Goal: Navigation & Orientation: Understand site structure

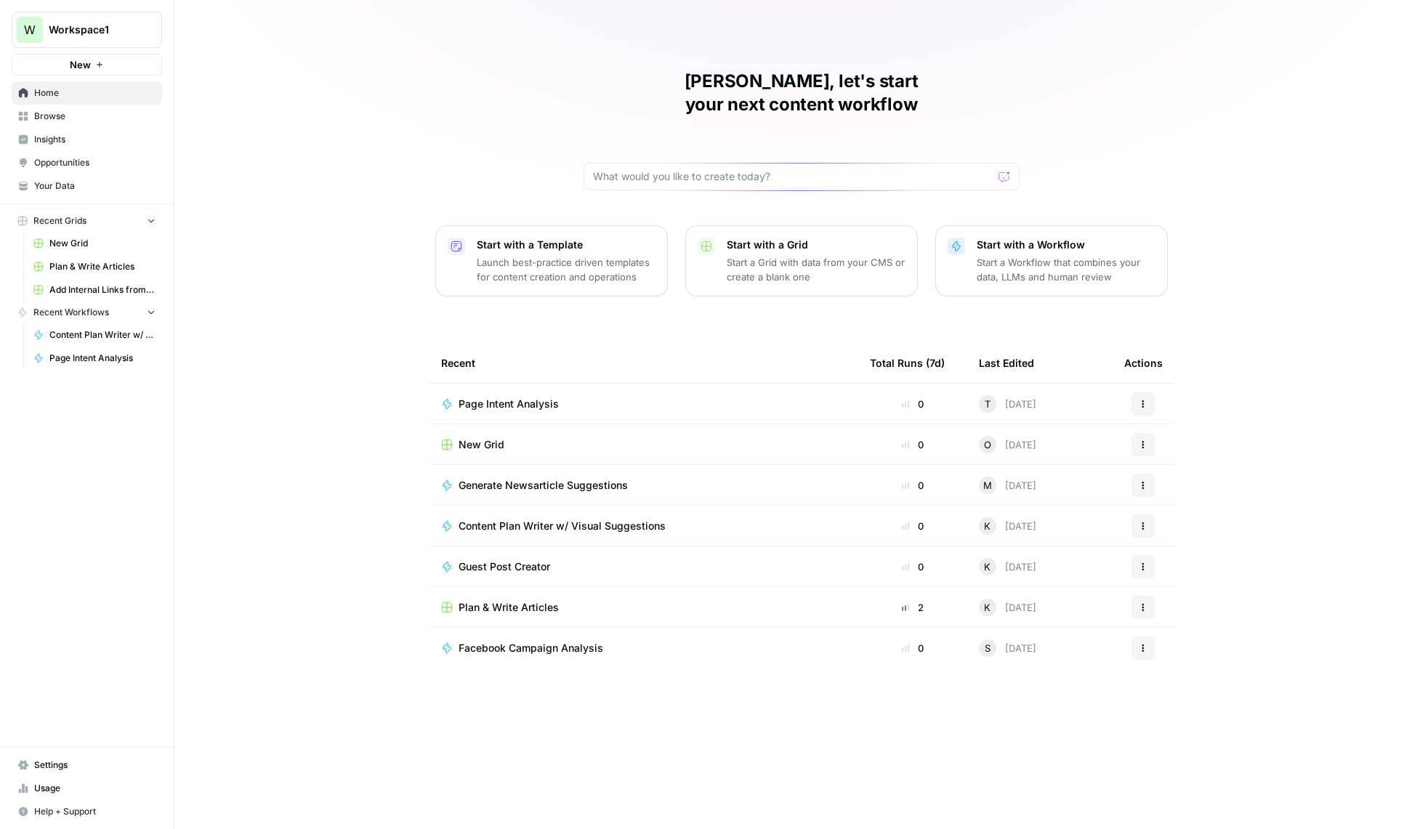
click at [514, 397] on span "Page Intent Analysis" at bounding box center [508, 404] width 100 height 15
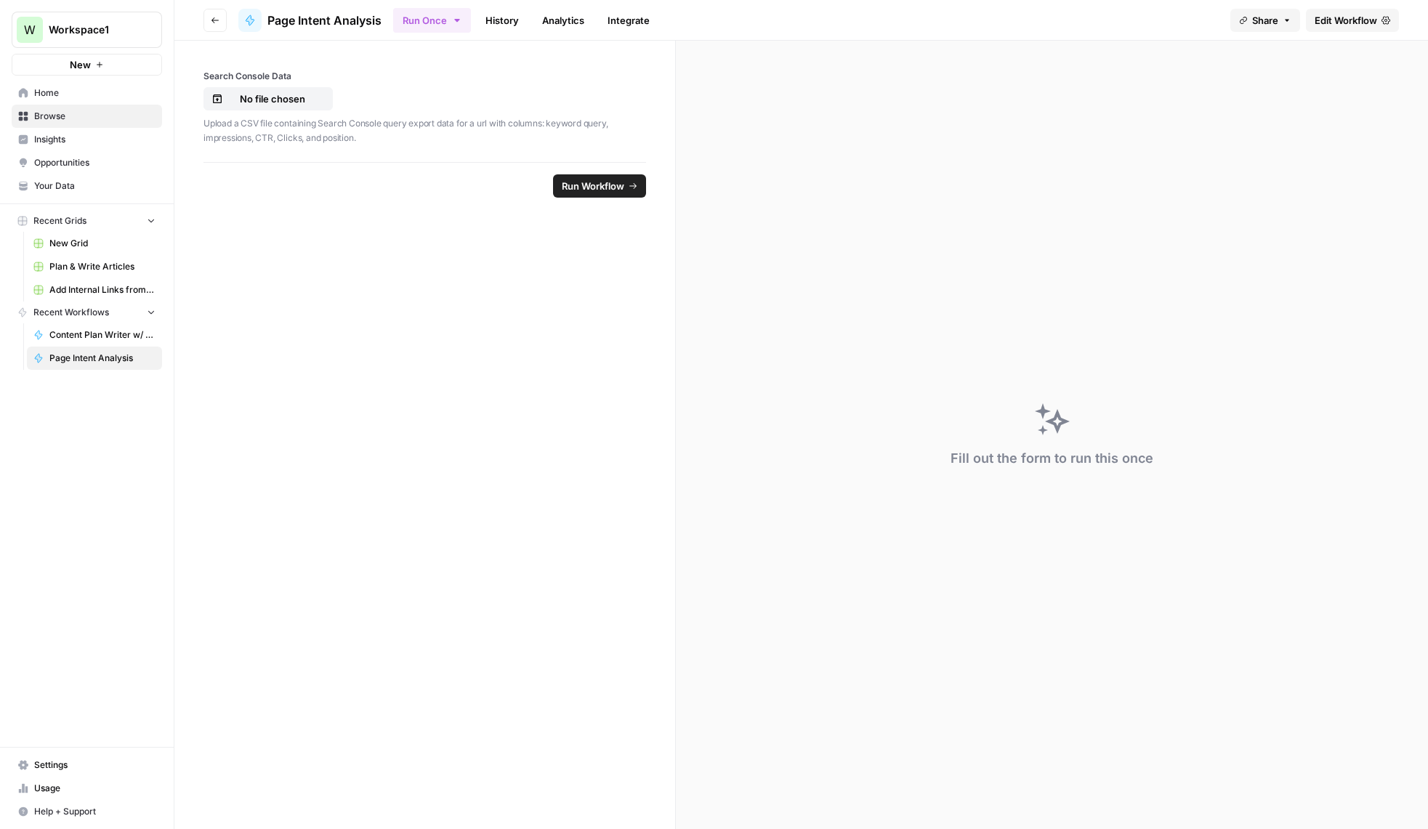
click at [1341, 24] on span "Edit Workflow" at bounding box center [1345, 20] width 62 height 15
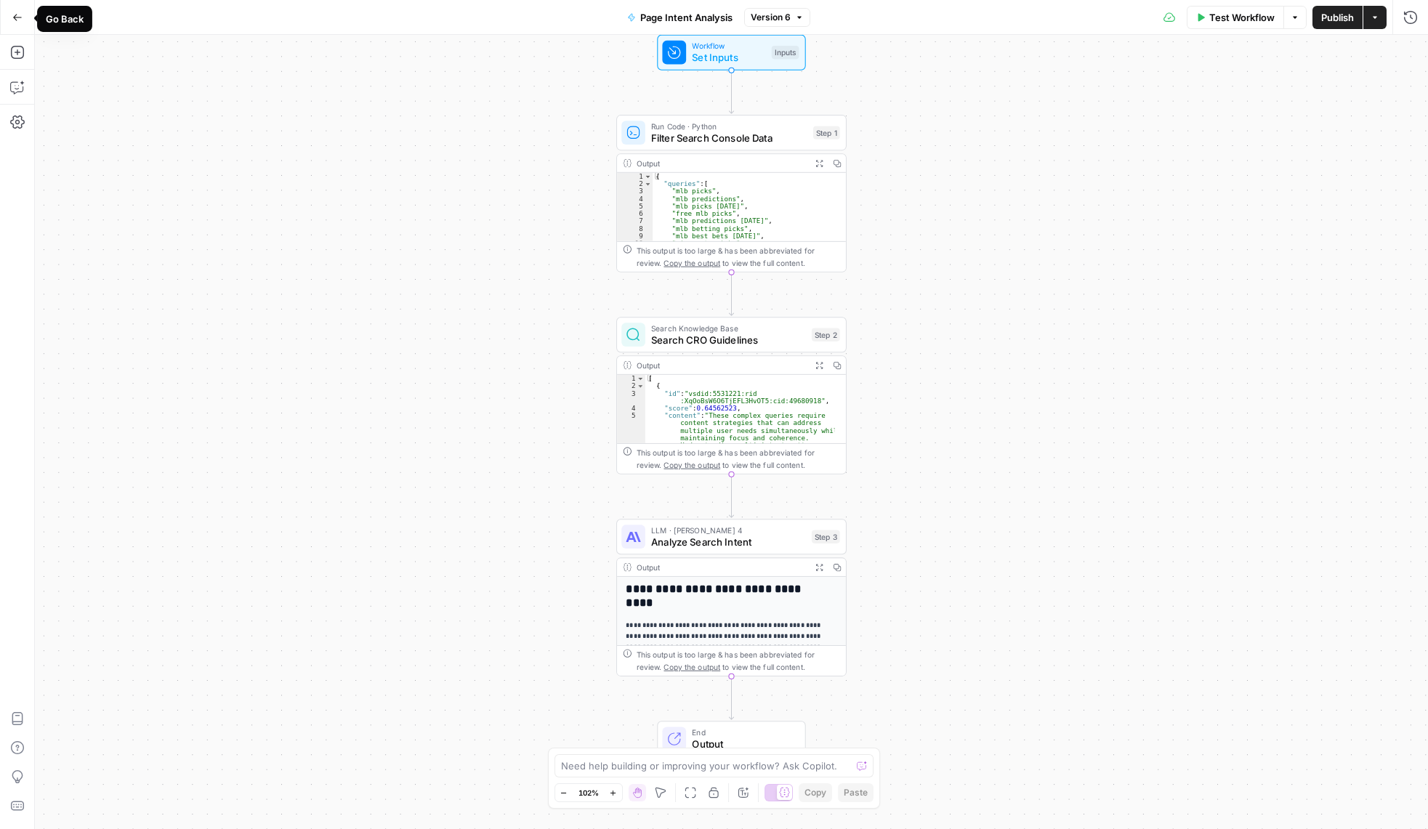
click at [16, 15] on icon "button" at bounding box center [17, 17] width 9 height 7
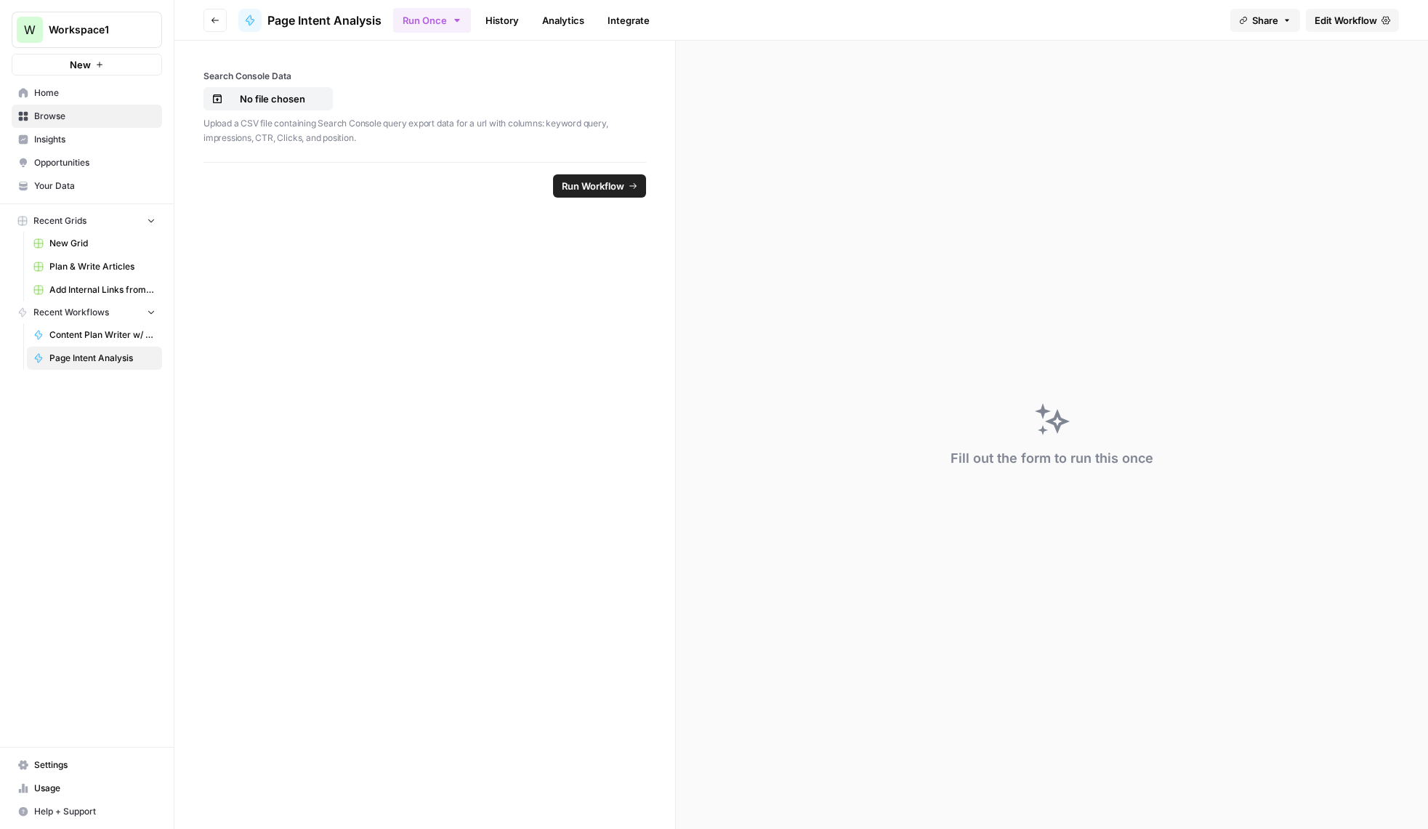
click at [45, 85] on link "Home" at bounding box center [87, 92] width 150 height 23
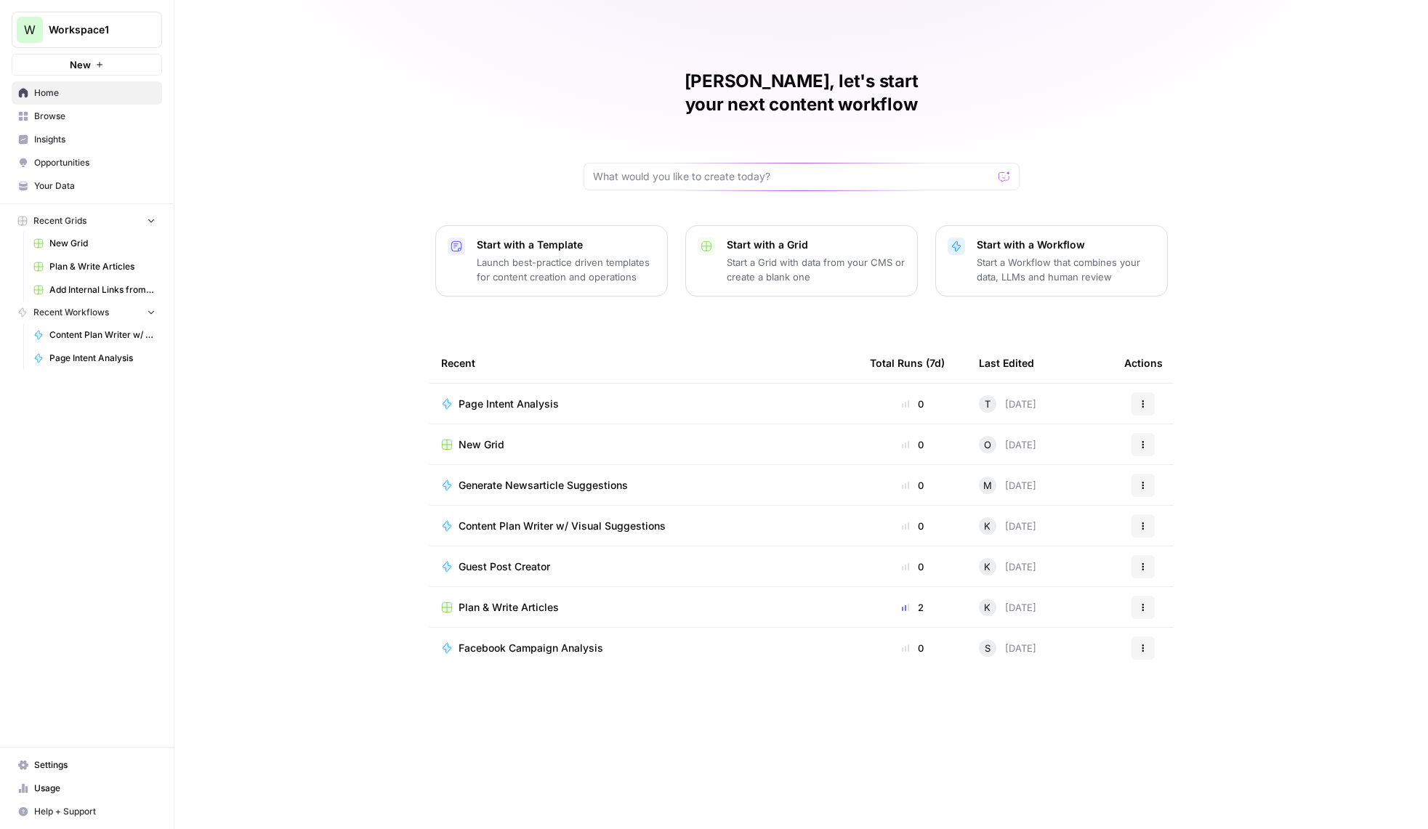
click at [53, 114] on span "Browse" at bounding box center [94, 116] width 121 height 13
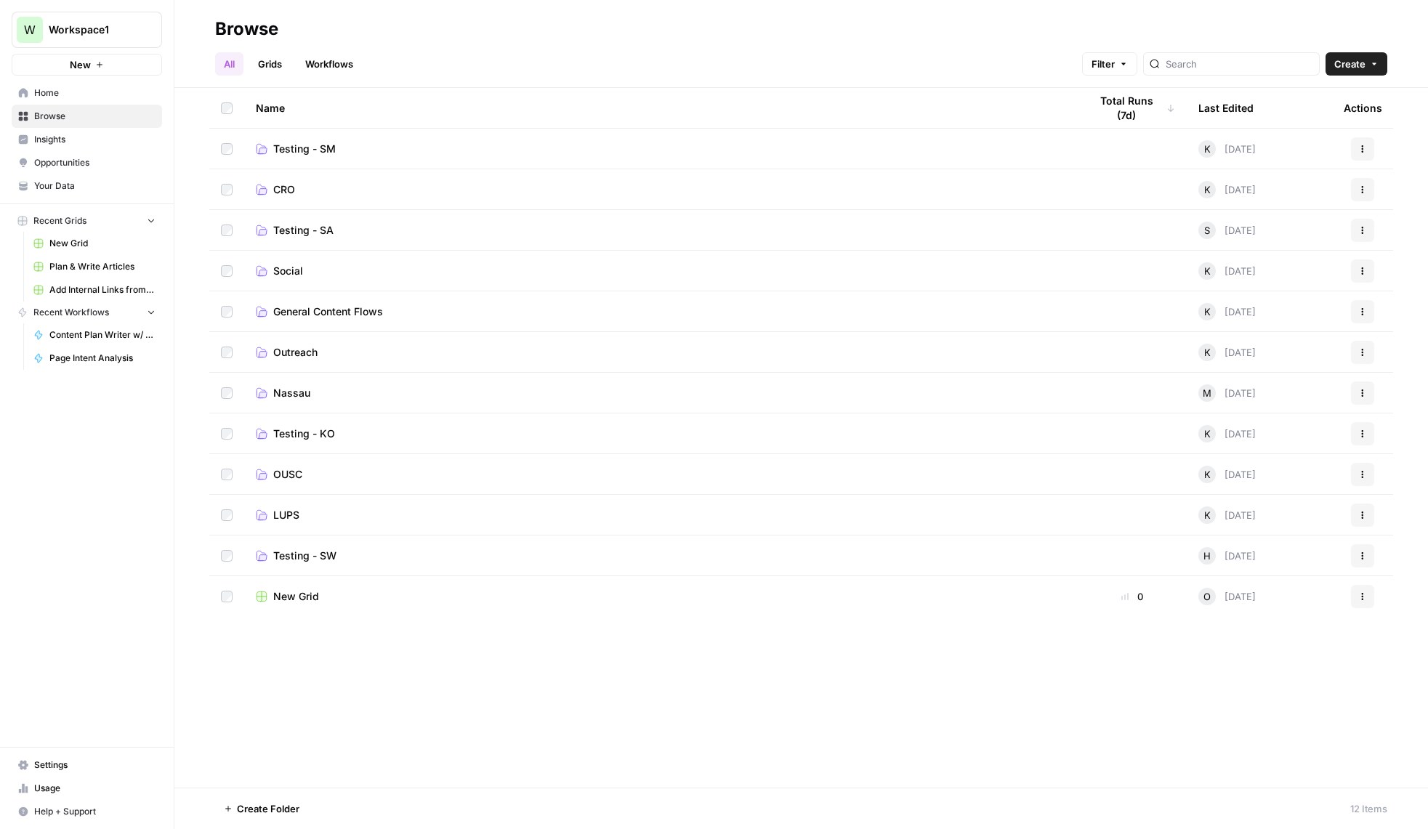
click at [289, 476] on span "OUSC" at bounding box center [287, 474] width 29 height 15
click at [291, 514] on span "LUPS" at bounding box center [286, 515] width 26 height 15
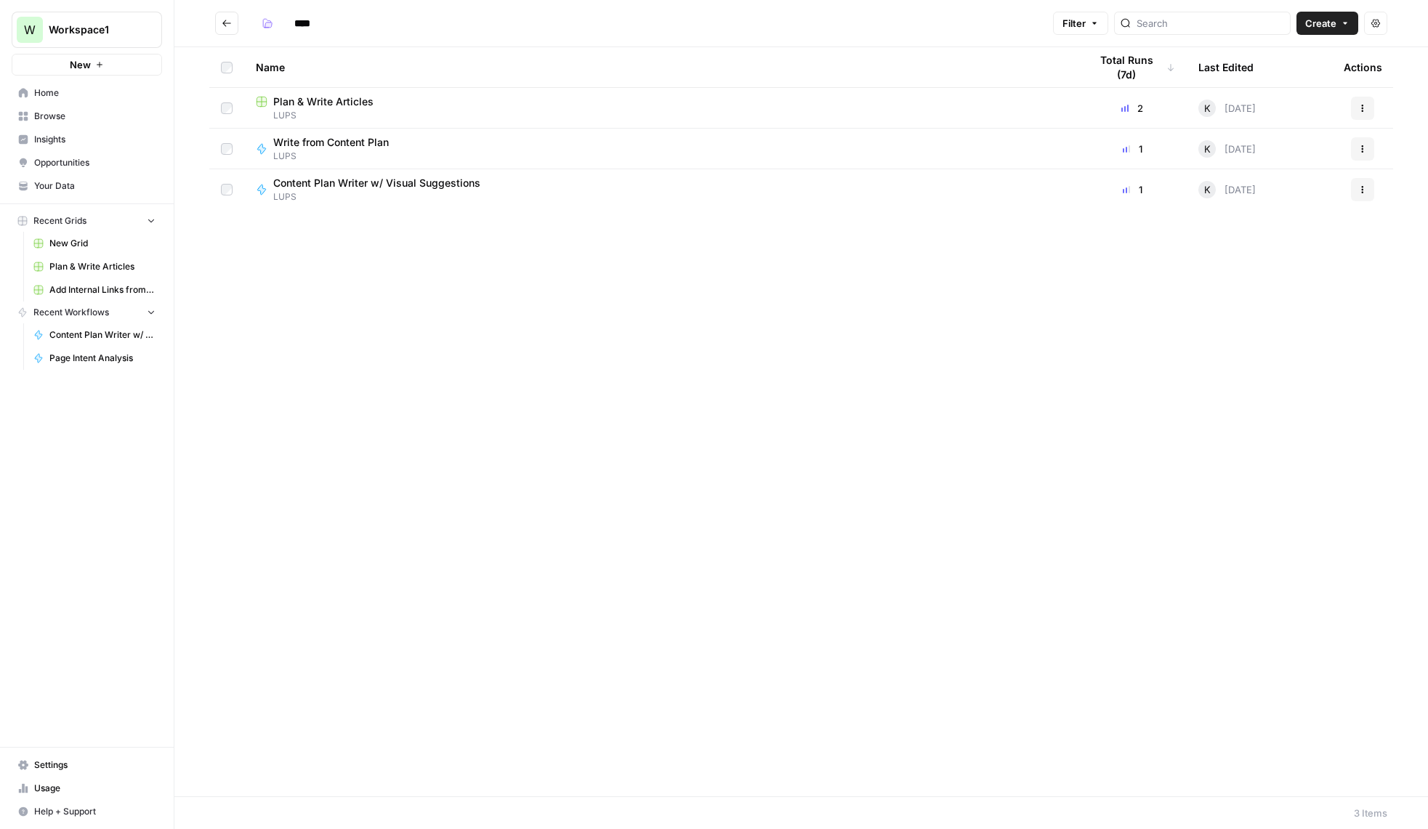
click at [544, 339] on div "Name Total Runs (7d) Last Edited Actions Plan & Write Articles LUPS 2 K [DATE] …" at bounding box center [800, 421] width 1253 height 749
click at [347, 146] on span "Write from Content Plan" at bounding box center [331, 142] width 116 height 15
type input "****"
click at [74, 119] on span "Browse" at bounding box center [94, 116] width 121 height 13
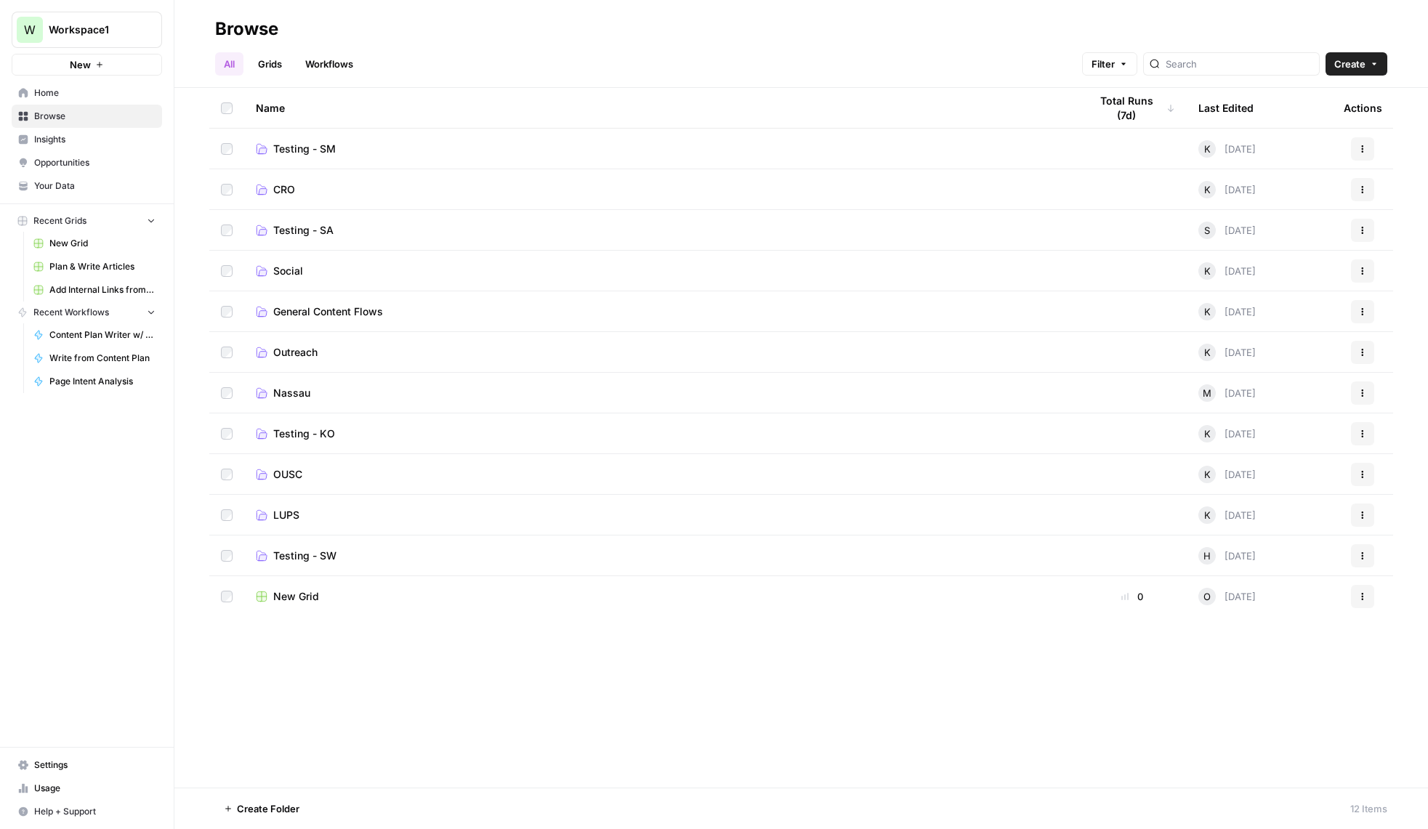
click at [323, 186] on link "CRO" at bounding box center [661, 189] width 810 height 15
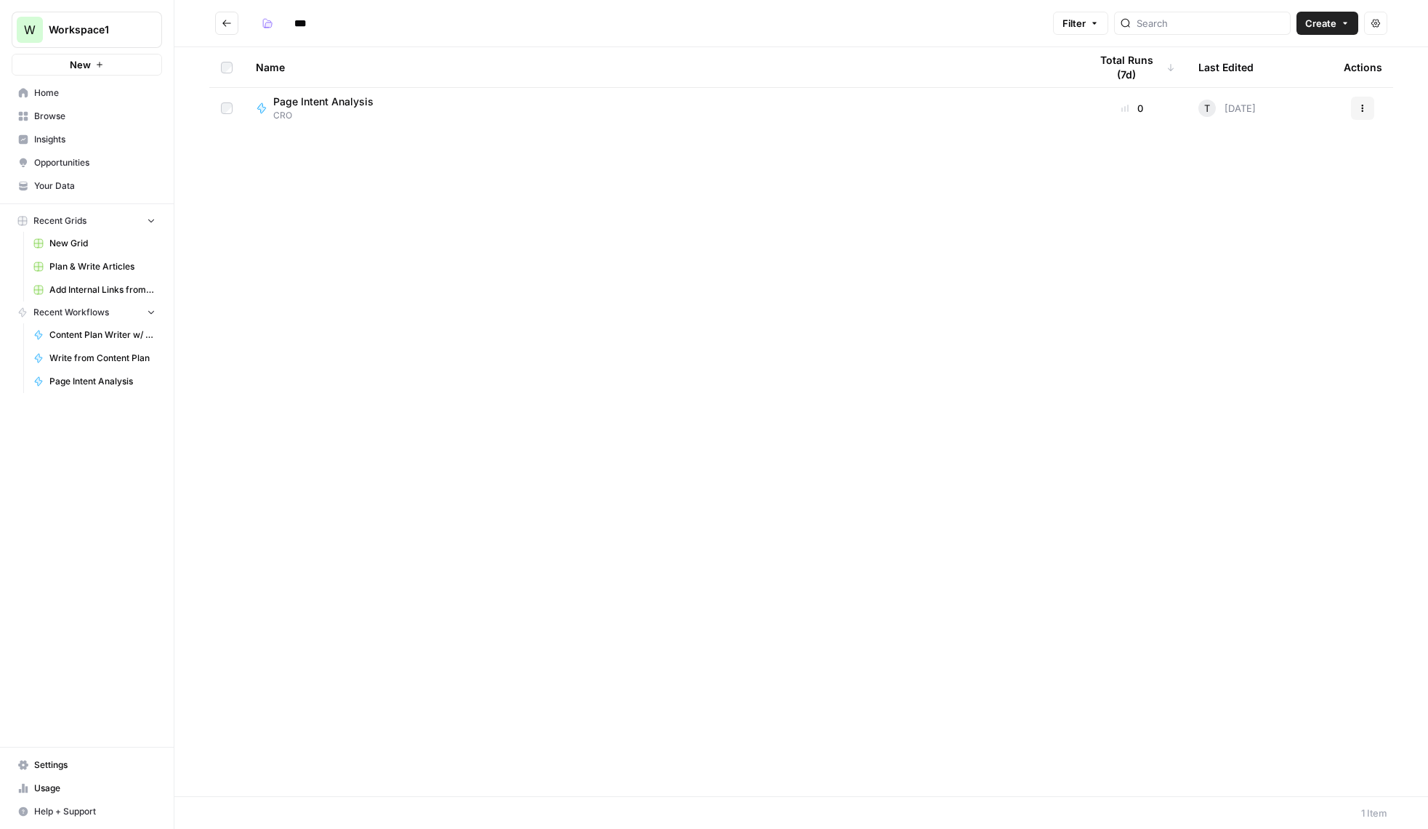
click at [384, 103] on div "Page Intent Analysis CRO" at bounding box center [661, 108] width 810 height 28
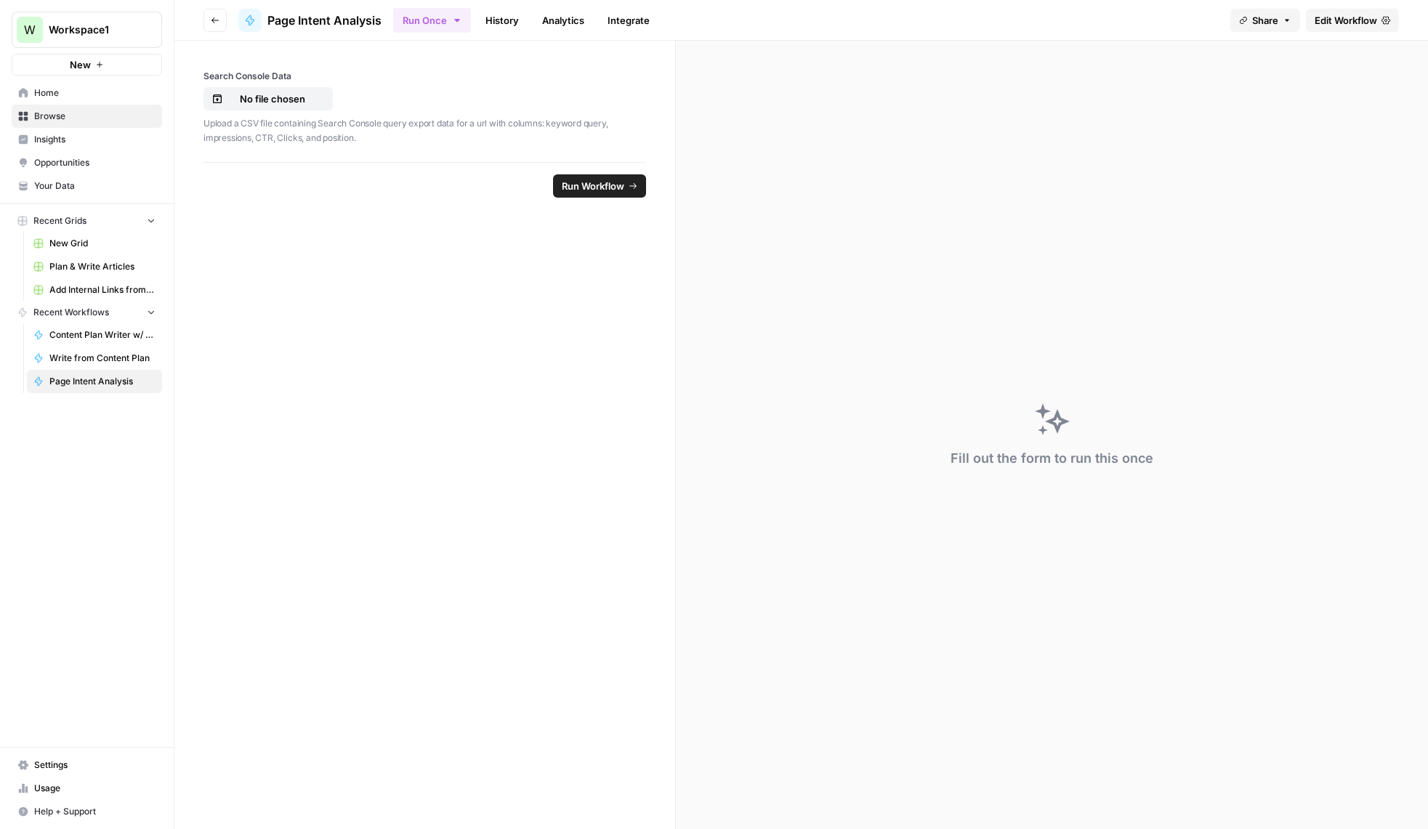
click at [1333, 15] on span "Edit Workflow" at bounding box center [1345, 20] width 62 height 15
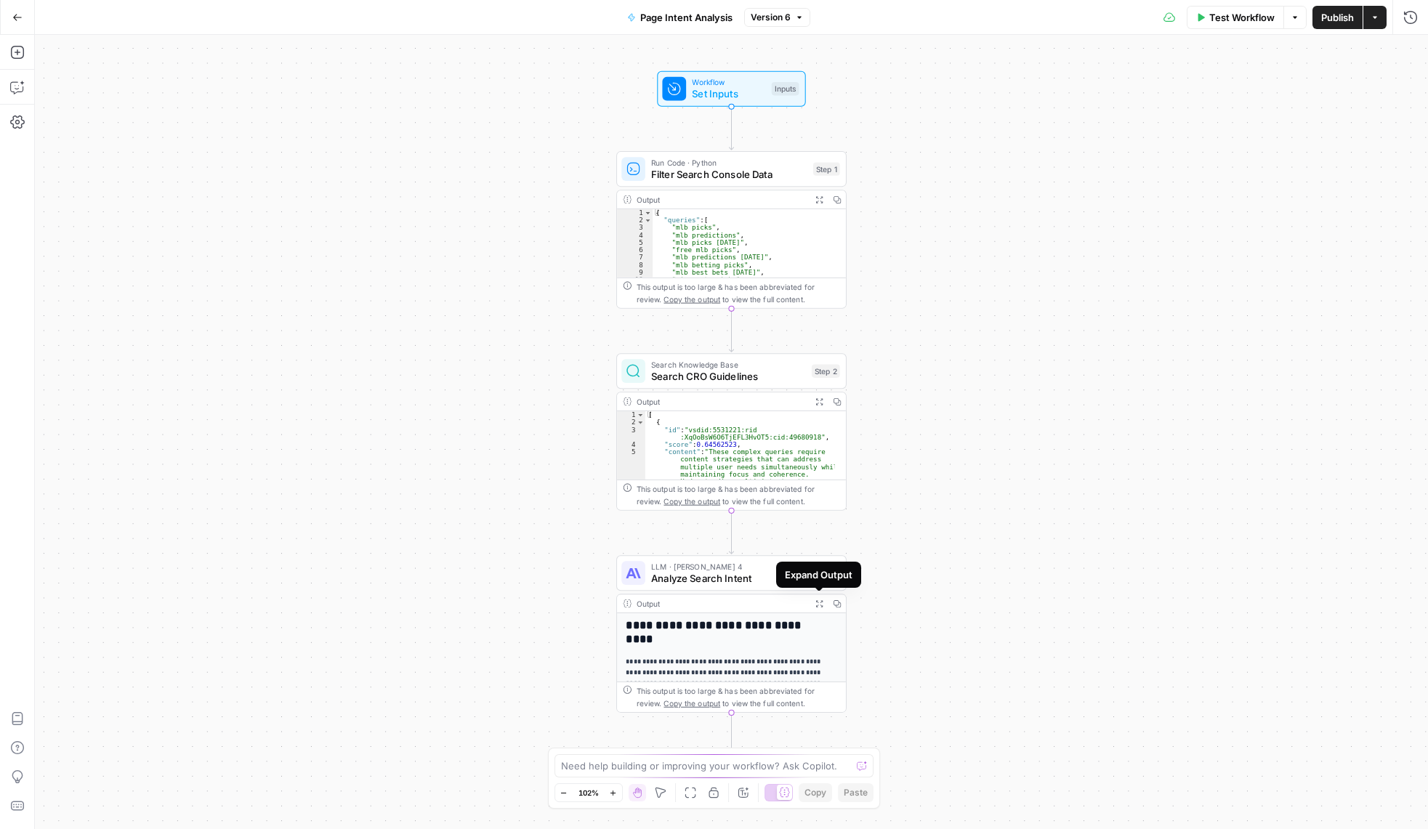
click at [817, 602] on icon "button" at bounding box center [818, 603] width 7 height 7
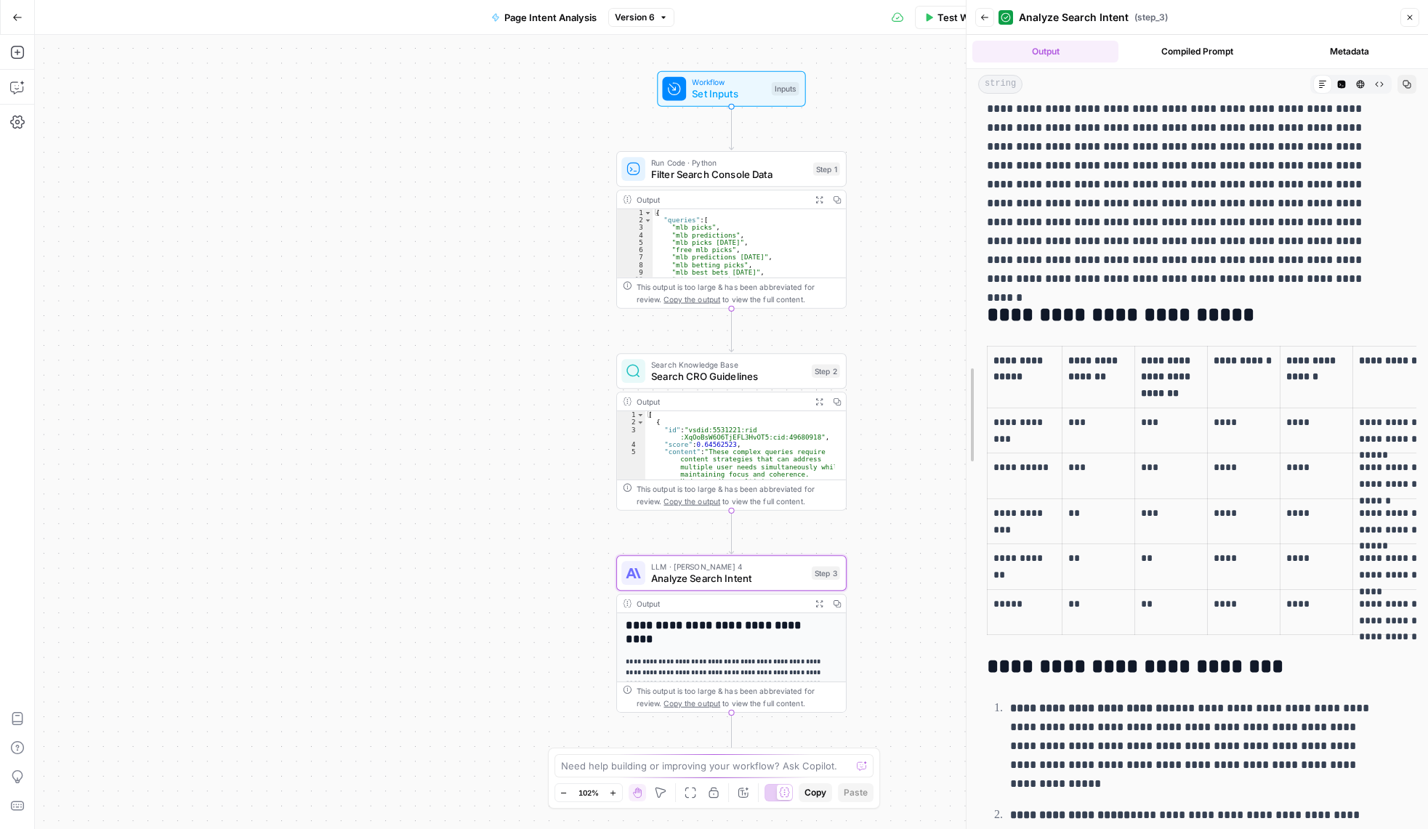
scroll to position [49, 0]
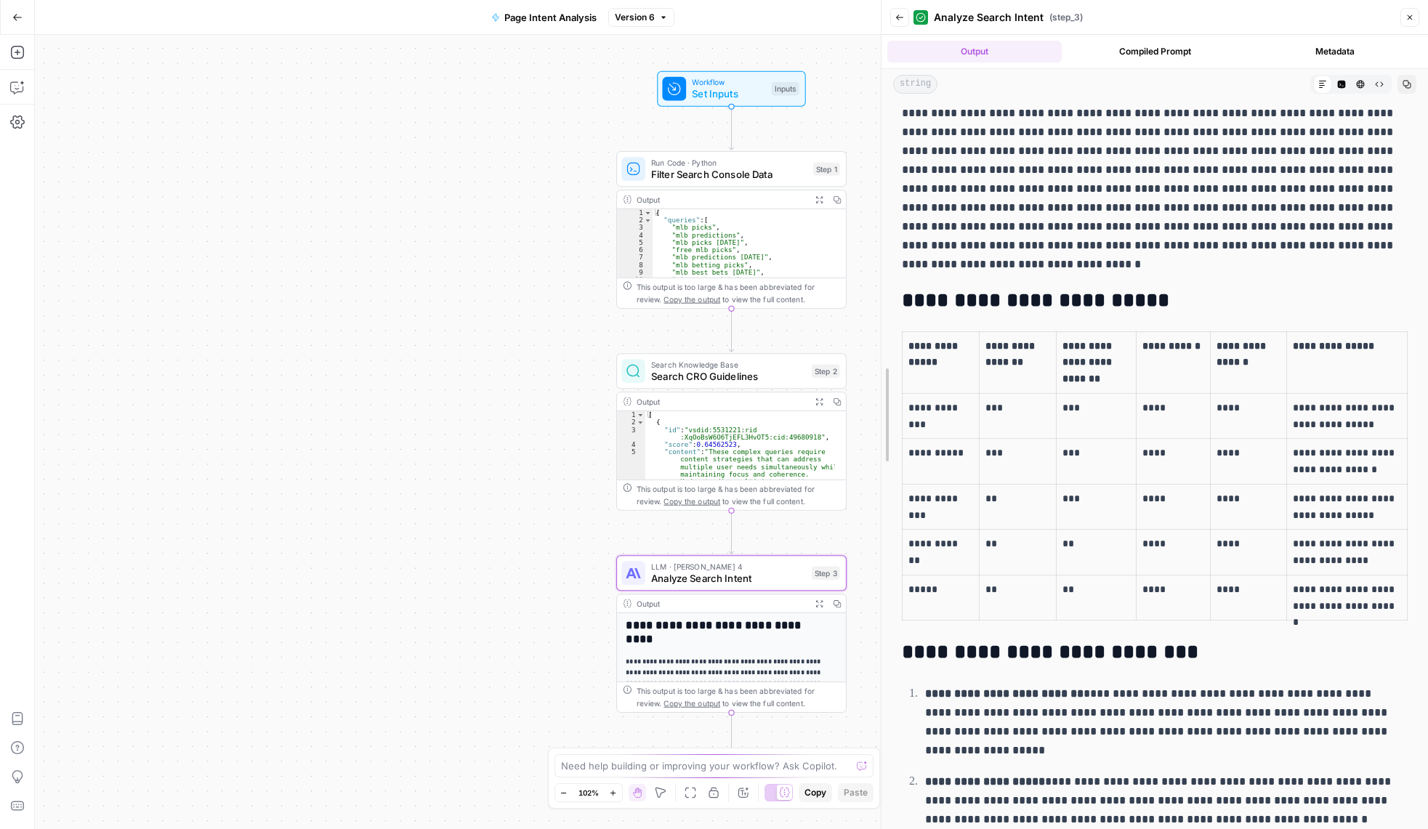
drag, startPoint x: 1154, startPoint y: 280, endPoint x: 878, endPoint y: 272, distance: 275.5
click at [878, 272] on div at bounding box center [881, 414] width 15 height 829
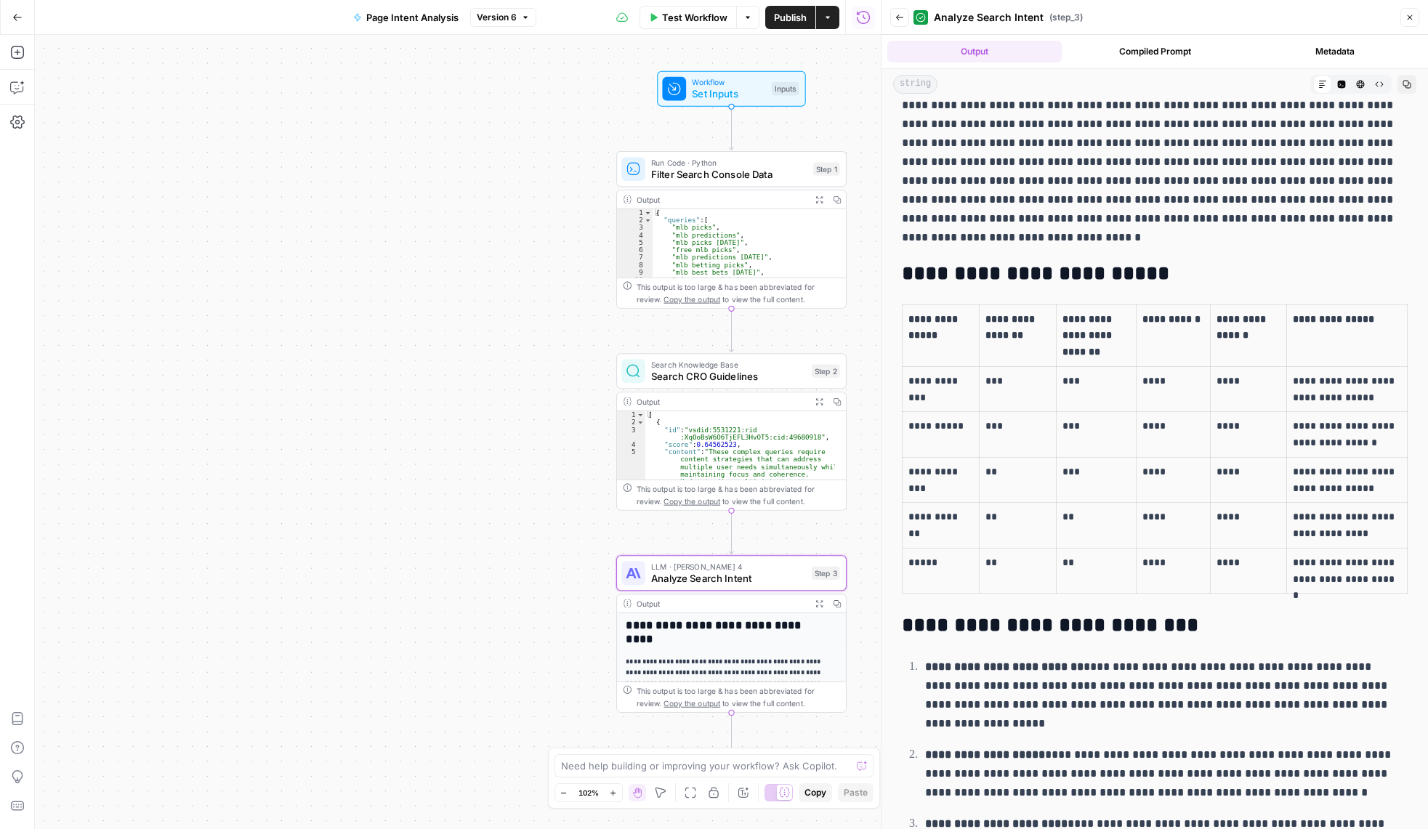
scroll to position [0, 0]
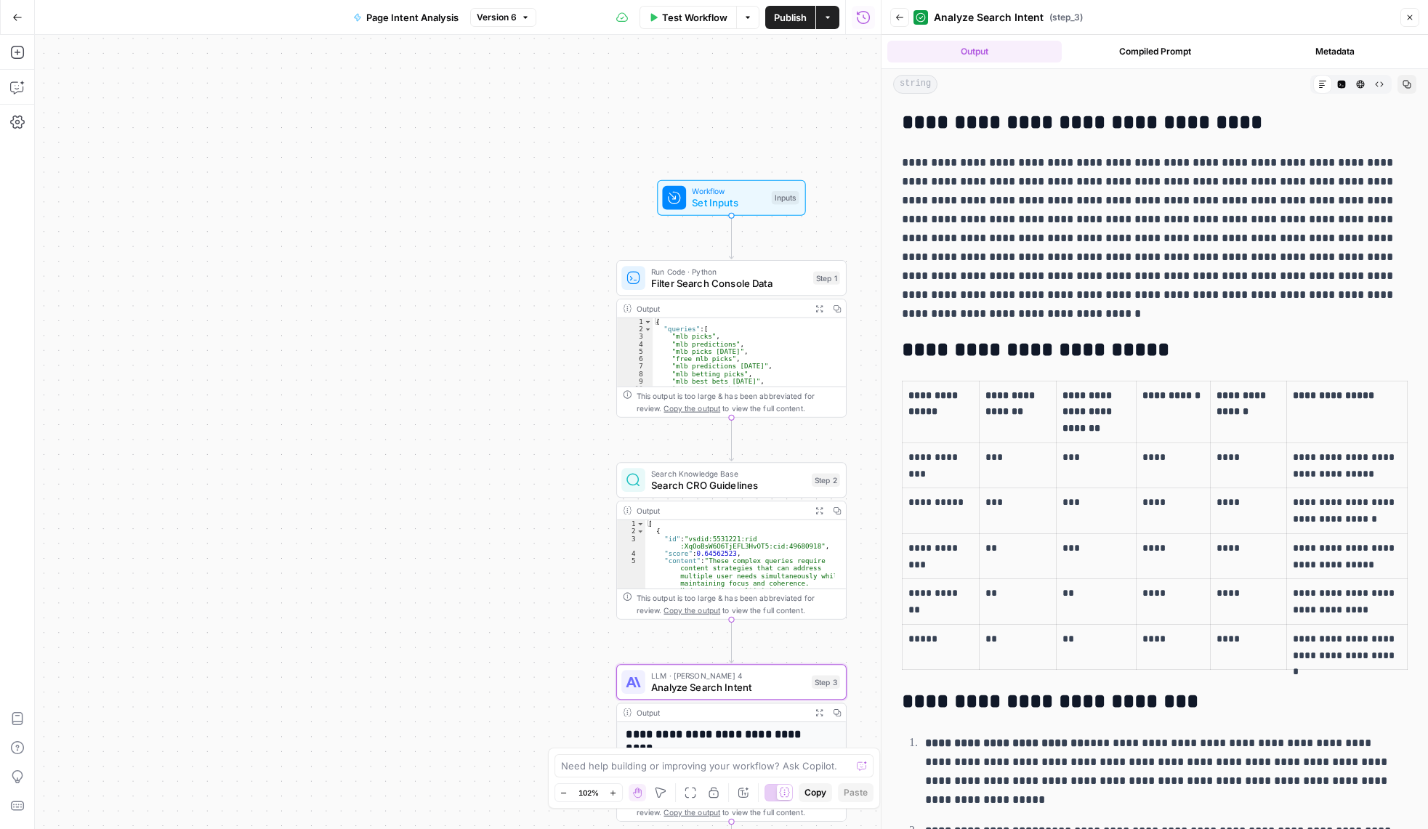
click at [379, 421] on div "Workflow Set Inputs Inputs Run Code · Python Filter Search Console Data Step 1 …" at bounding box center [458, 432] width 846 height 794
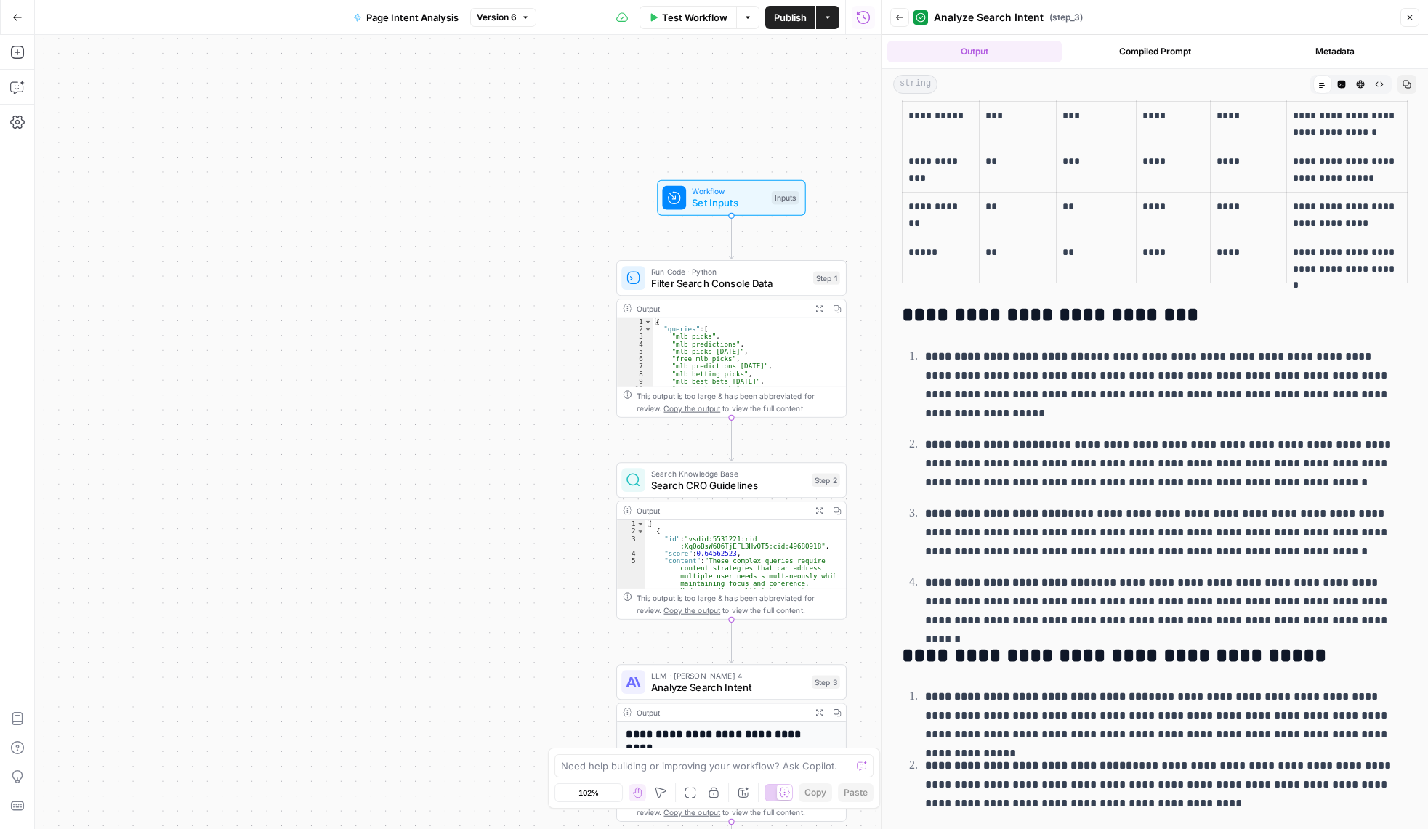
scroll to position [363, 0]
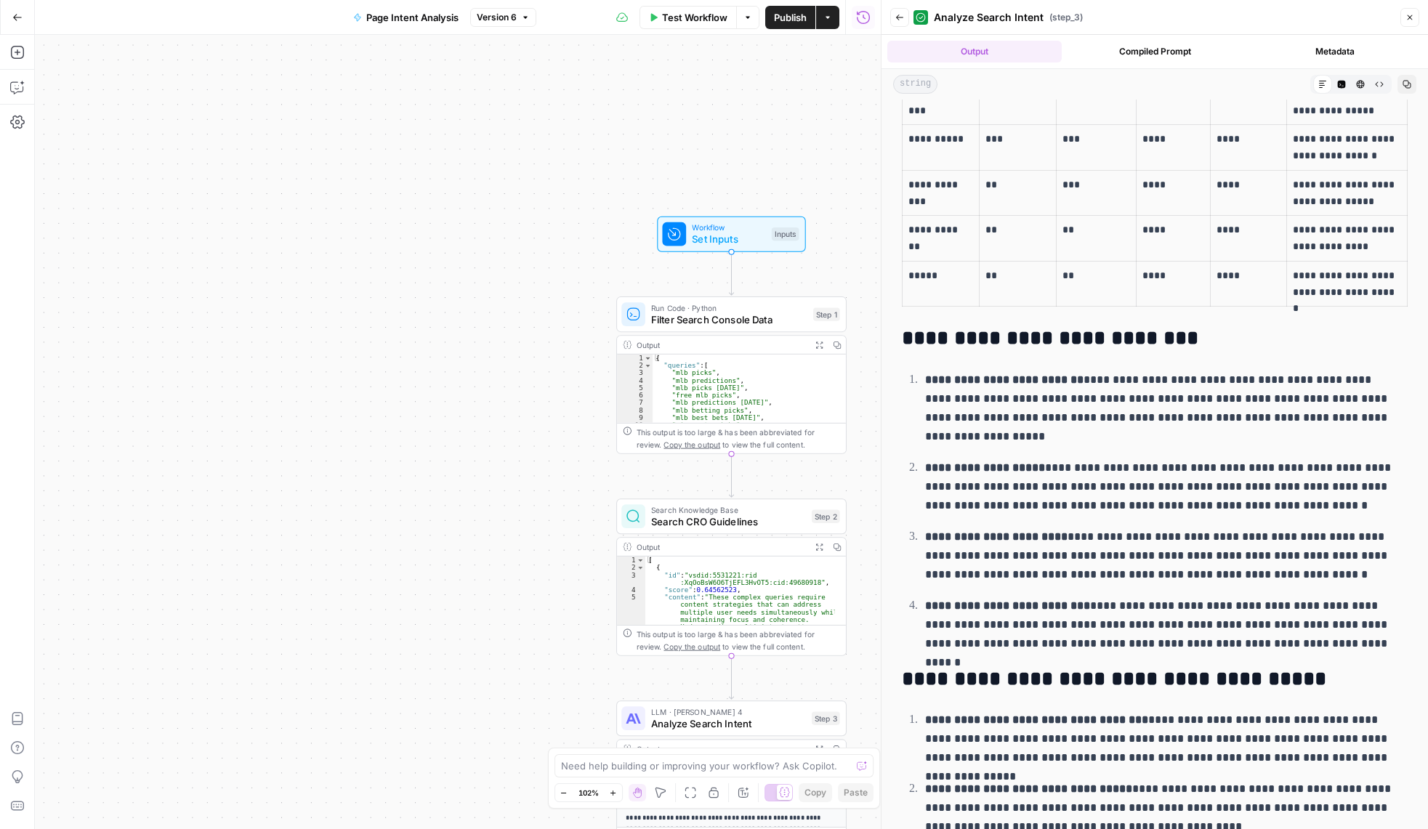
click at [458, 240] on div "Workflow Set Inputs Inputs Run Code · Python Filter Search Console Data Step 1 …" at bounding box center [458, 432] width 846 height 794
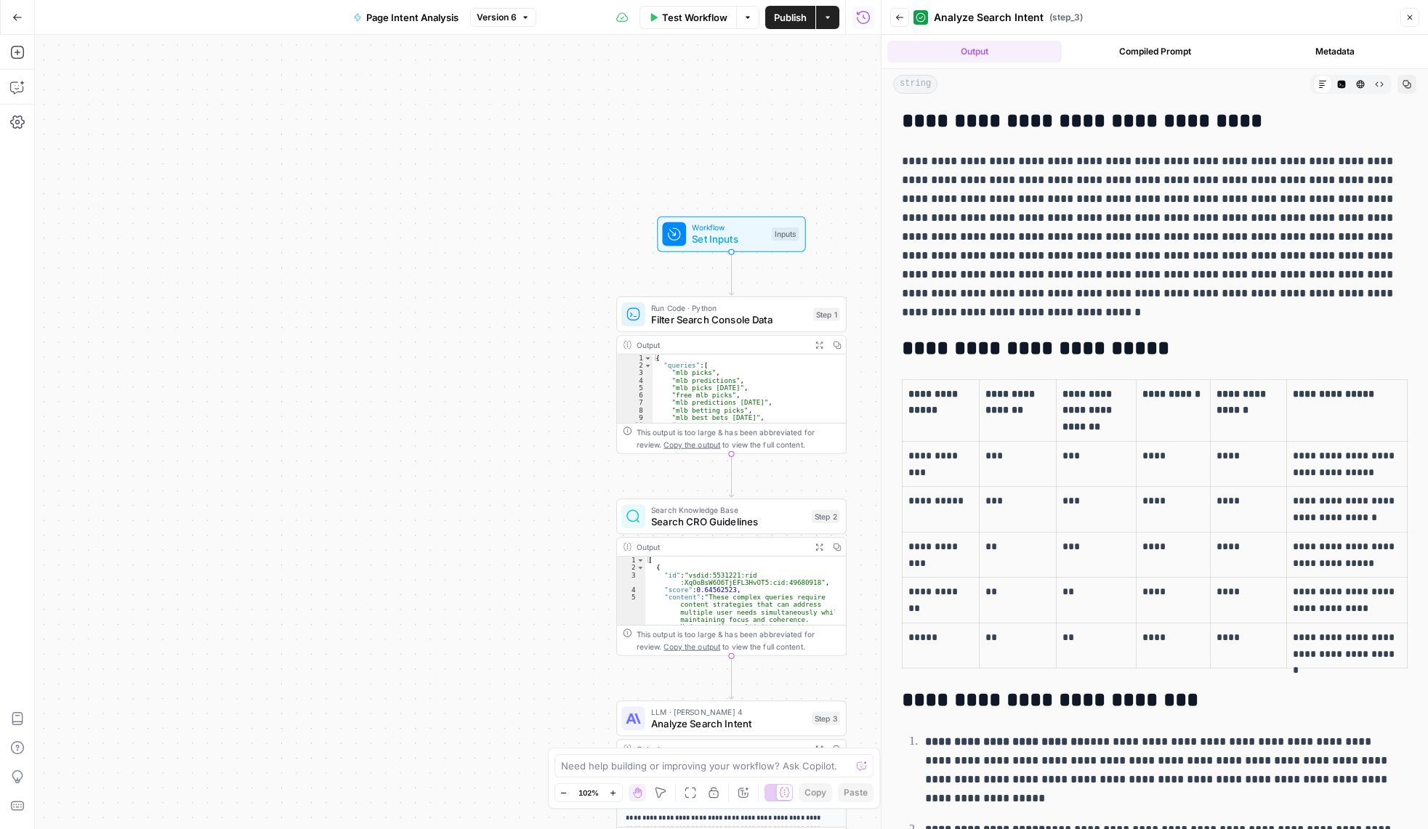
scroll to position [0, 0]
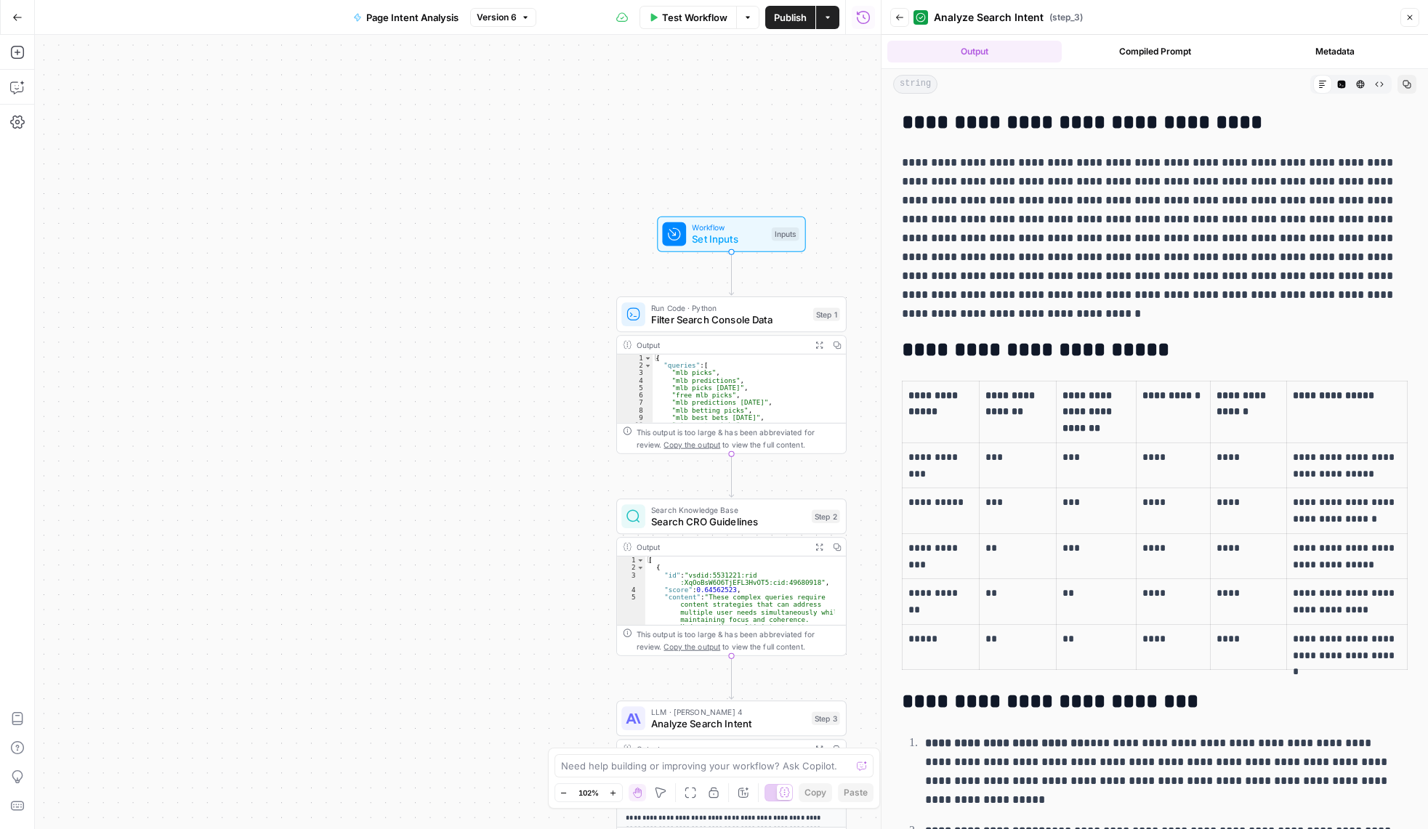
click at [603, 149] on div "Workflow Set Inputs Inputs Run Code · Python Filter Search Console Data Step 1 …" at bounding box center [458, 432] width 846 height 794
click at [1192, 695] on h2 "**********" at bounding box center [1149, 701] width 495 height 23
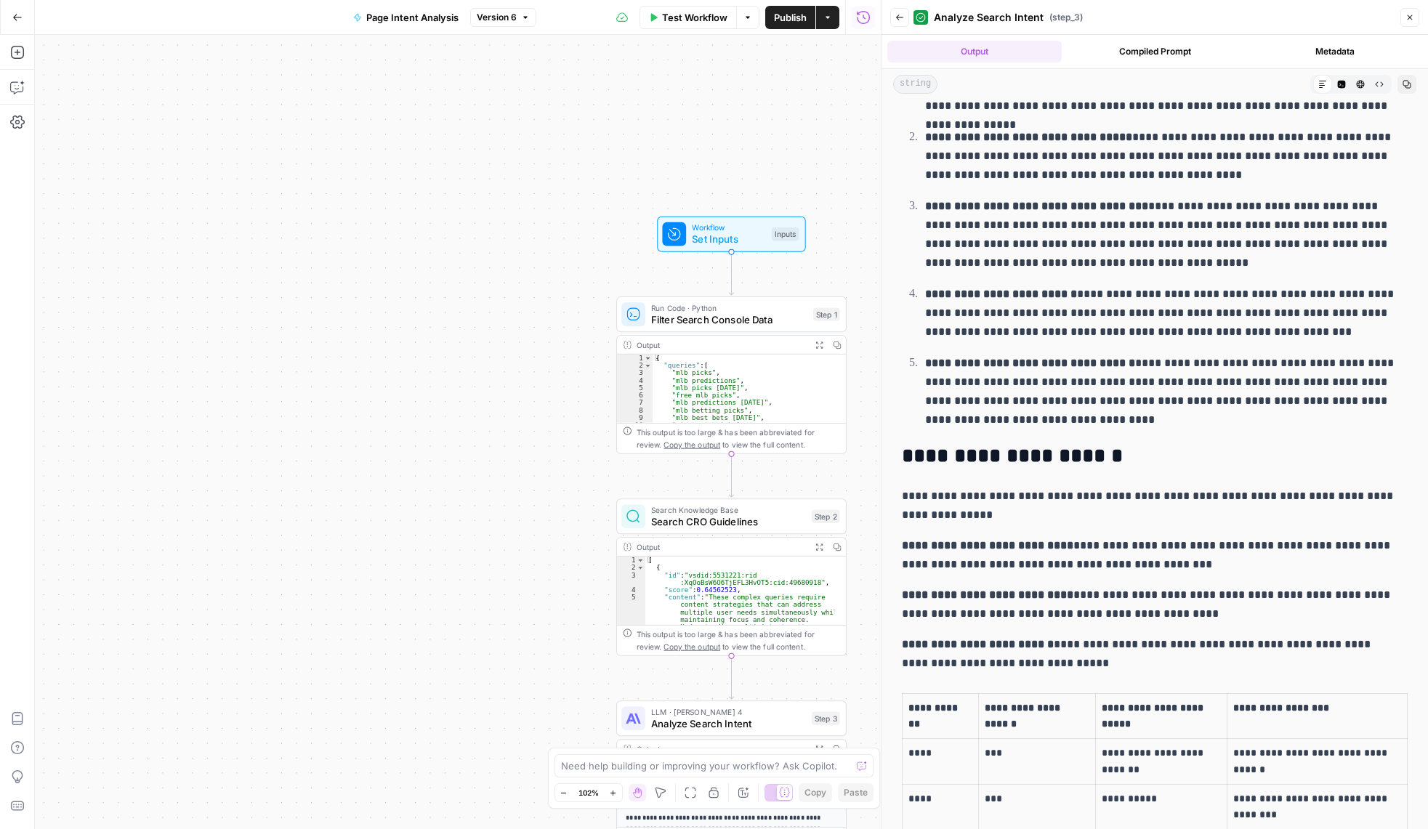
scroll to position [1017, 0]
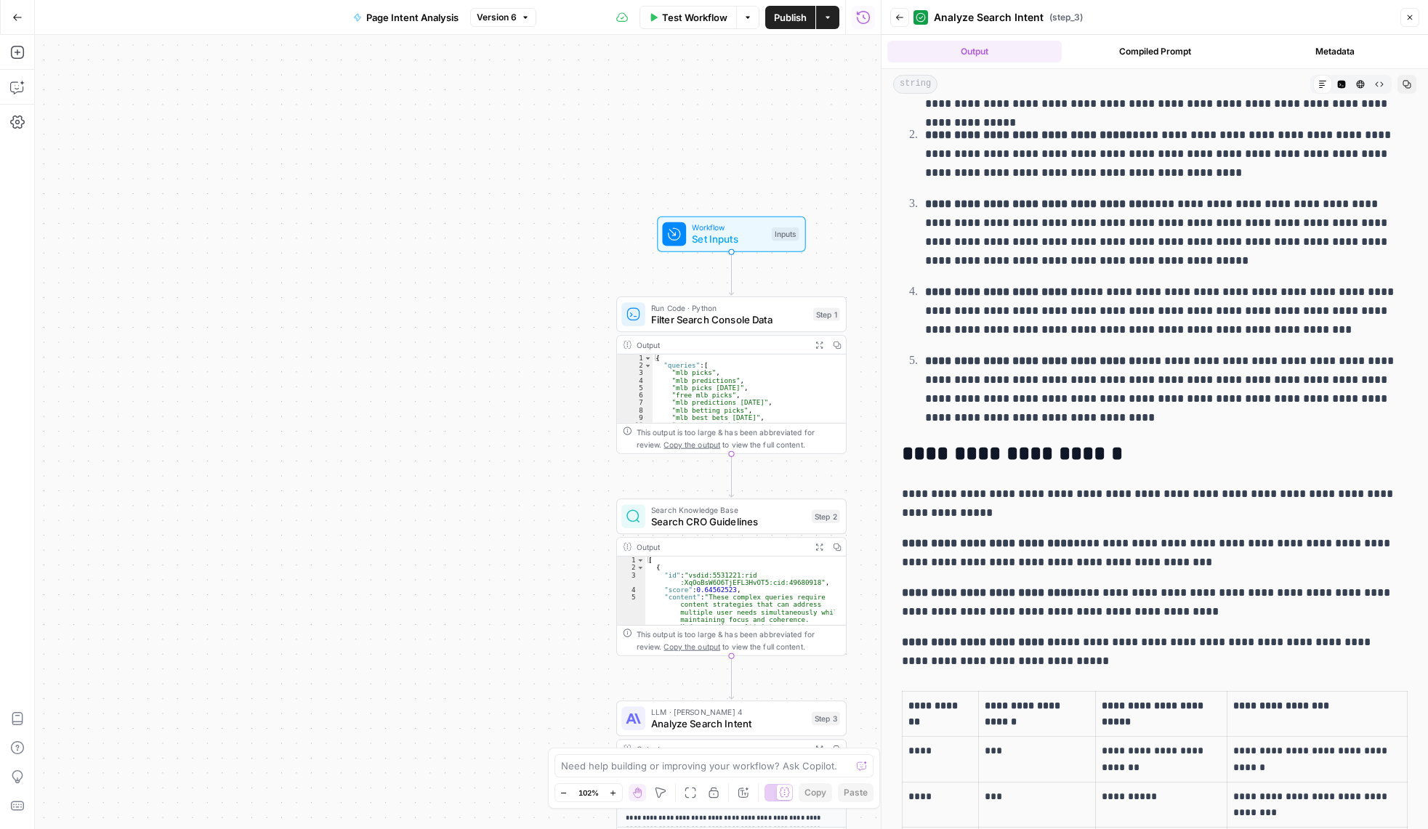
click at [1213, 621] on div "**********" at bounding box center [1154, 466] width 523 height 2756
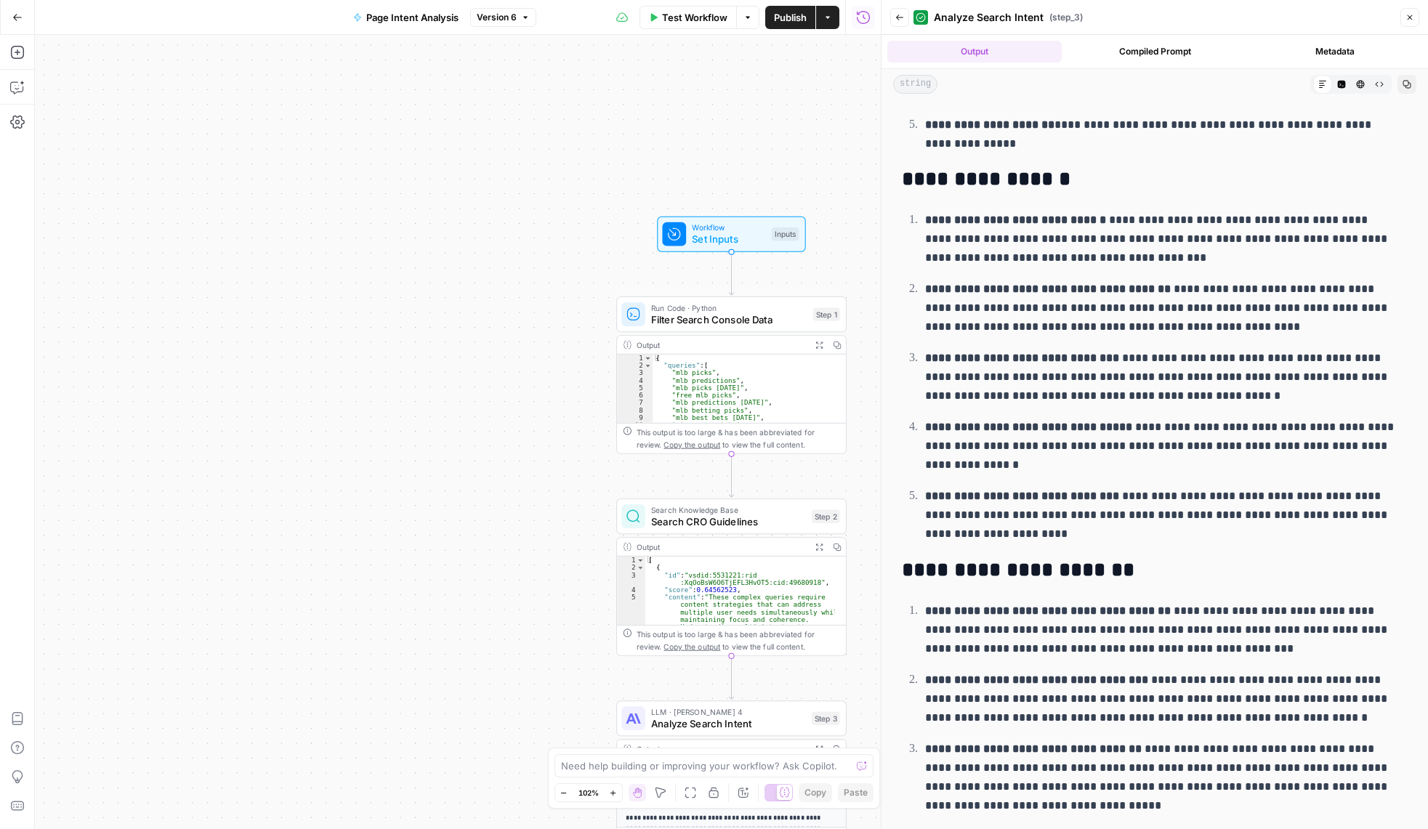
scroll to position [2038, 0]
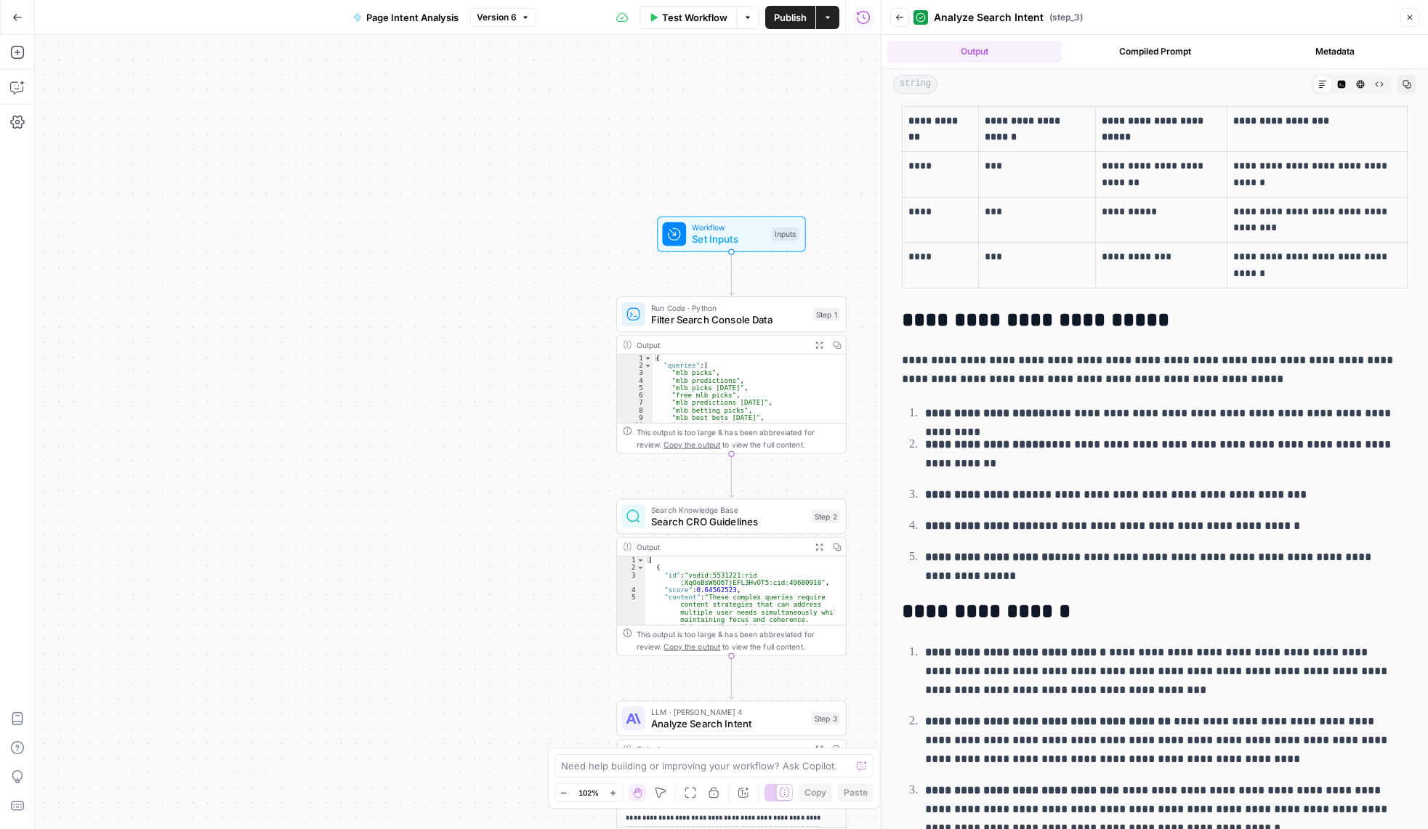
click at [1281, 616] on h2 "**********" at bounding box center [1149, 611] width 495 height 23
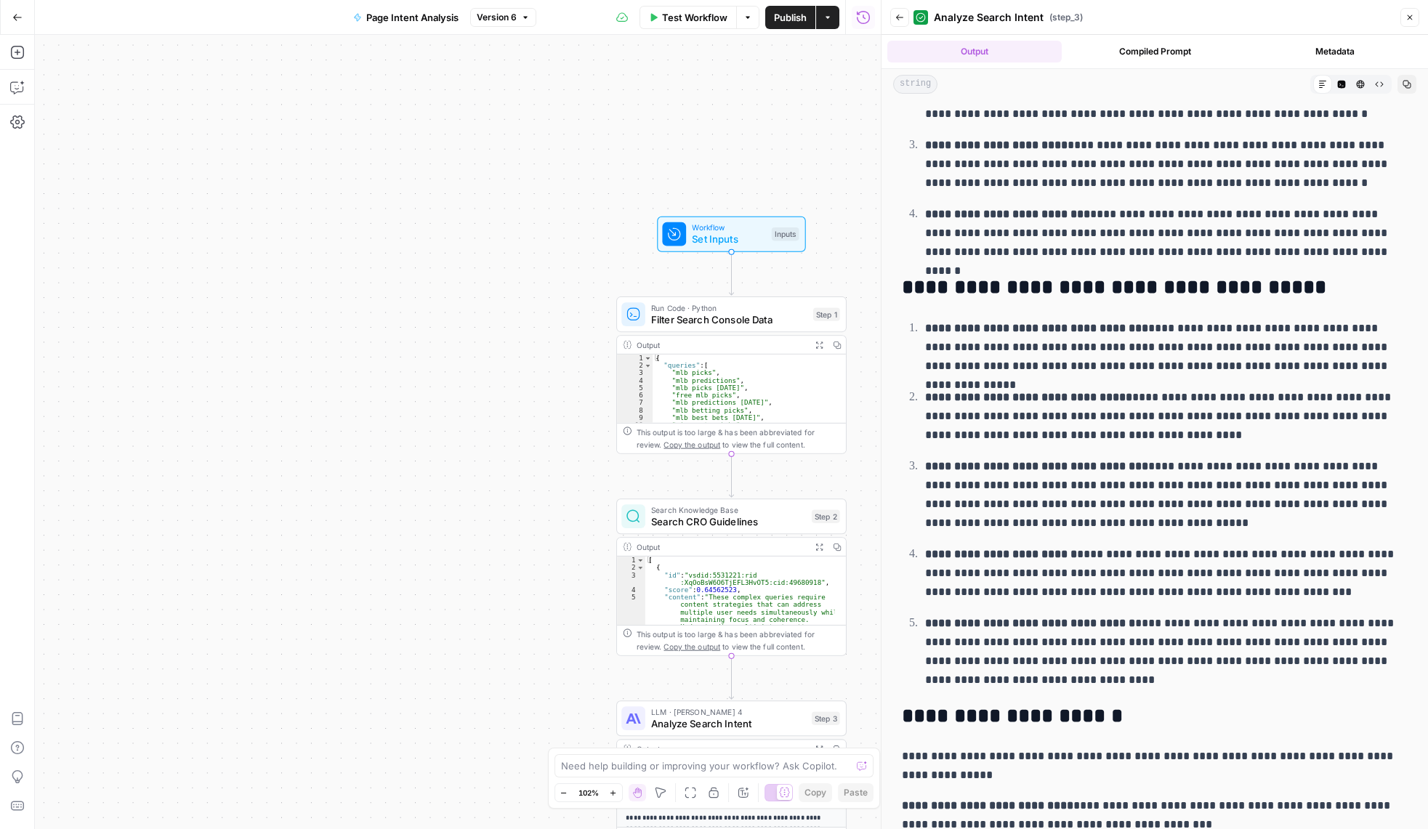
scroll to position [730, 0]
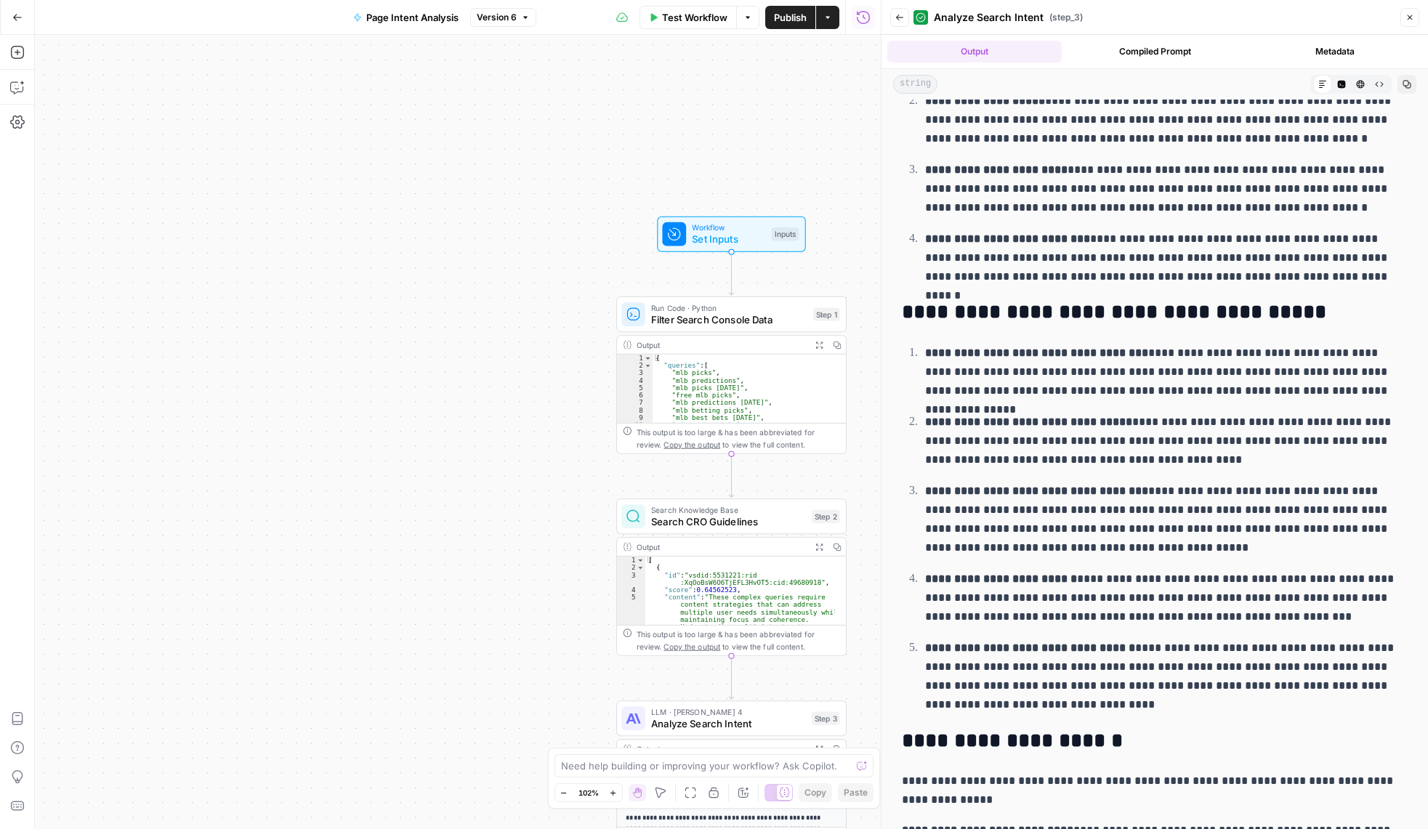
click at [1099, 642] on strong "**********" at bounding box center [1030, 647] width 210 height 11
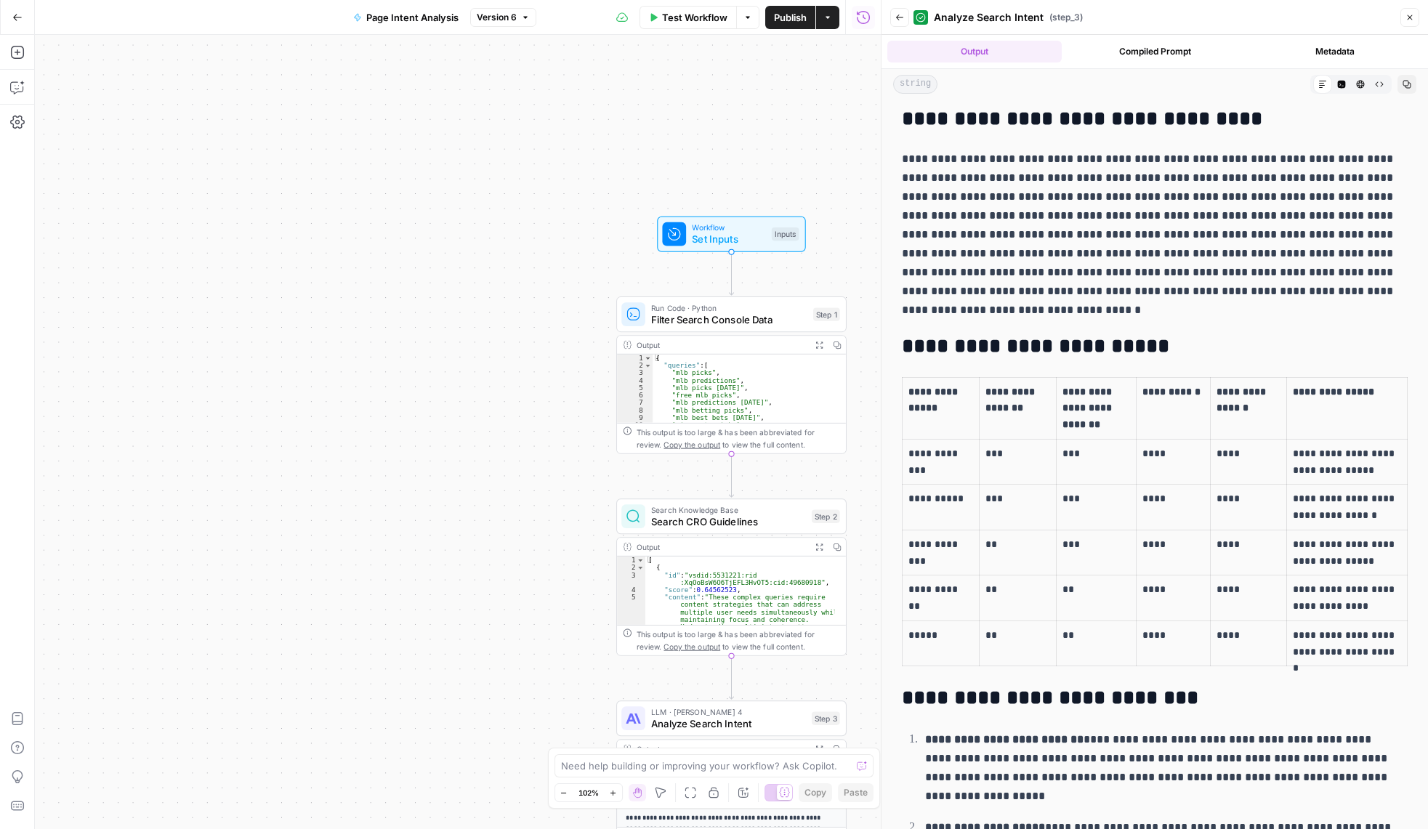
scroll to position [0, 0]
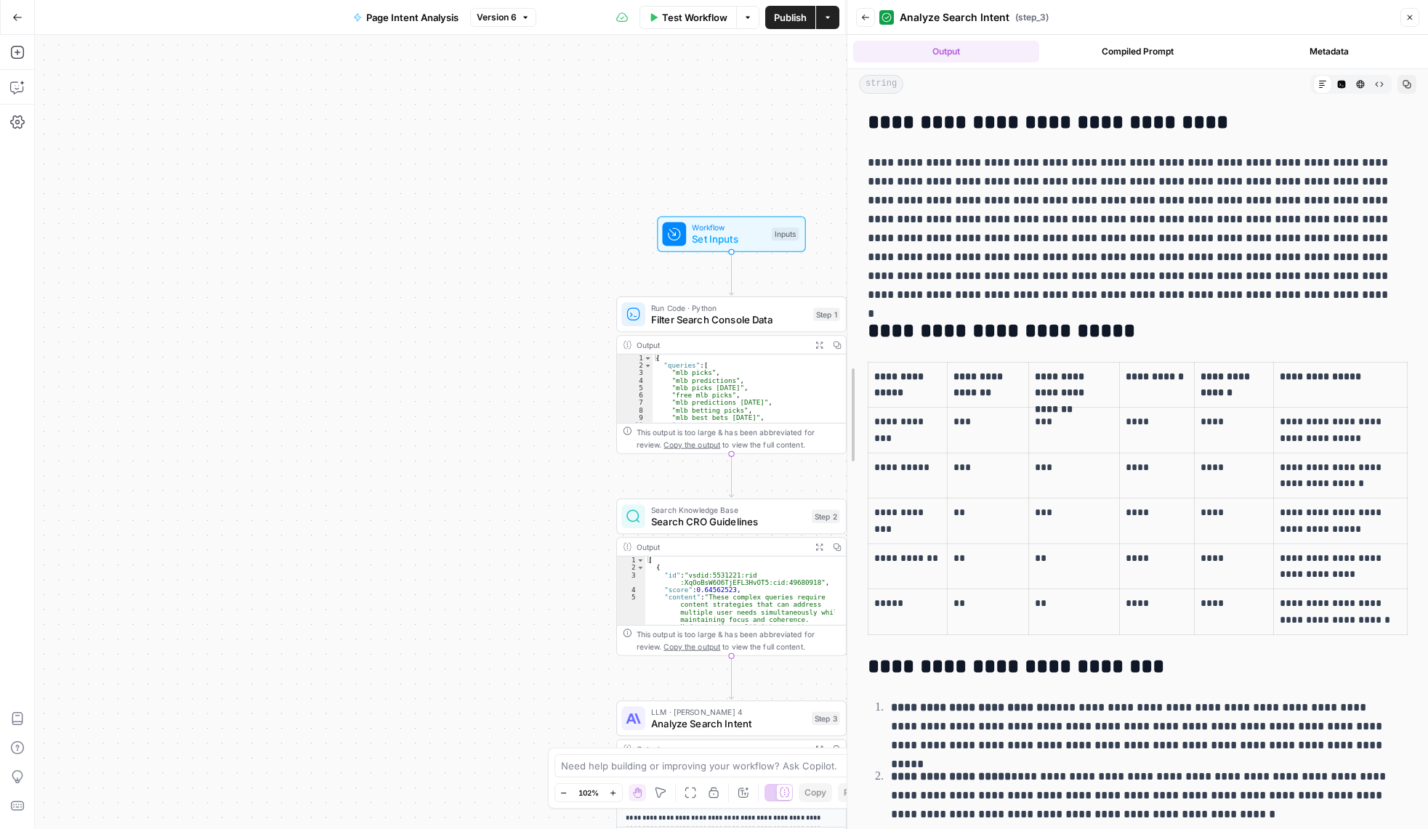
drag, startPoint x: 883, startPoint y: 352, endPoint x: 698, endPoint y: 336, distance: 185.3
click at [698, 336] on body "W Workspace1 New Home Browse Insights Opportunities Your Data Recent Grids New …" at bounding box center [714, 414] width 1428 height 829
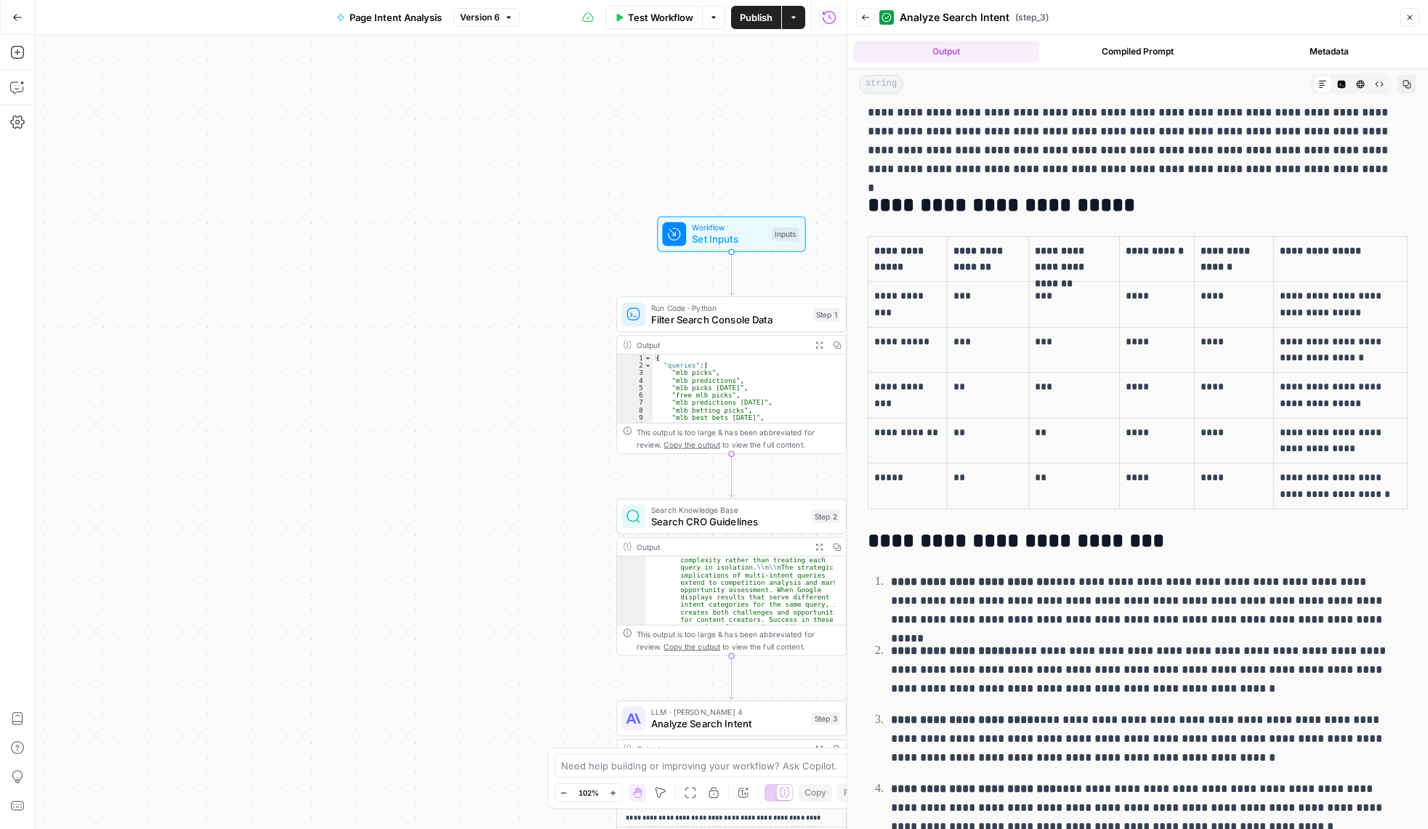
scroll to position [145, 0]
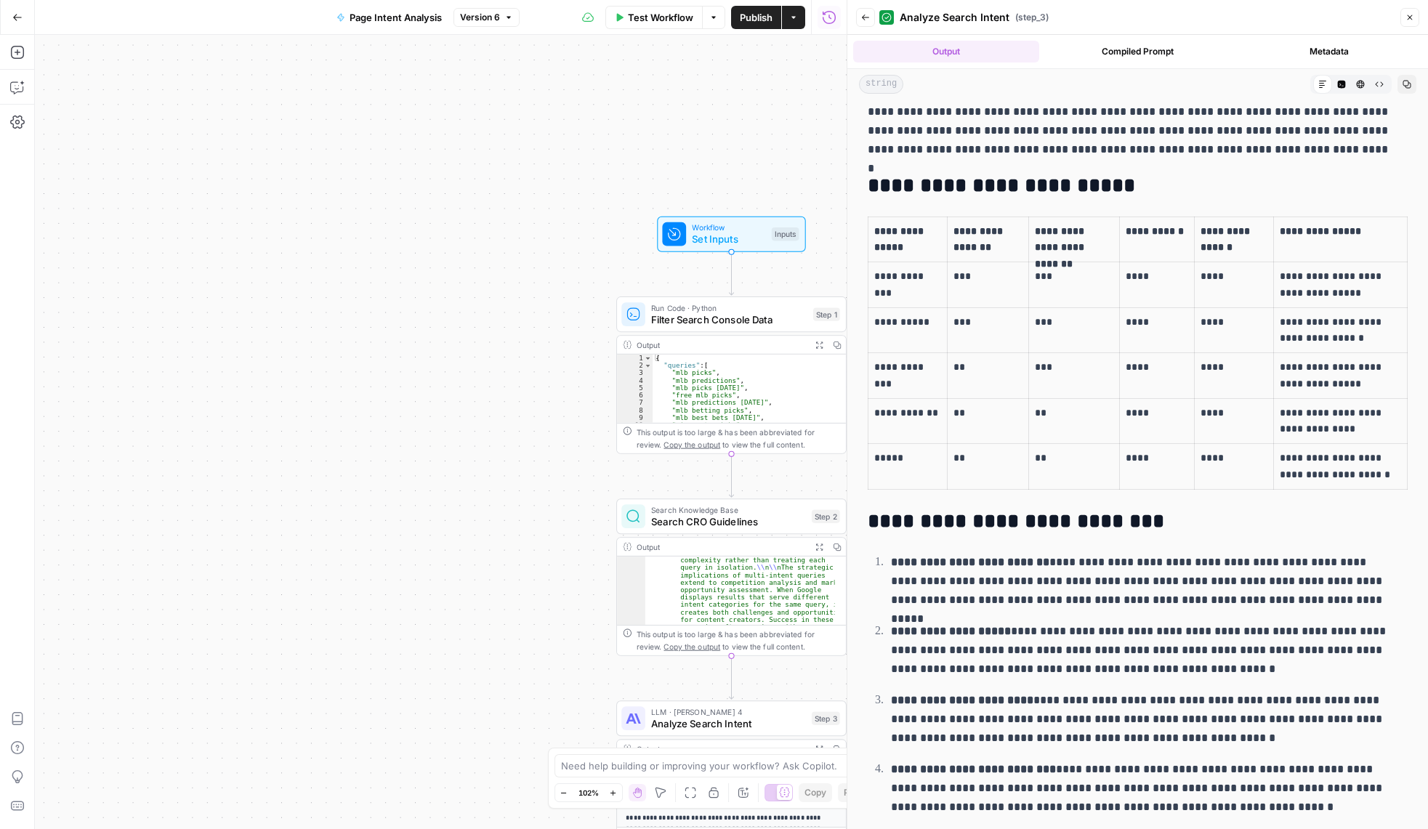
click at [381, 268] on div "Workflow Set Inputs Inputs Run Code · Python Filter Search Console Data Step 1 …" at bounding box center [441, 432] width 812 height 794
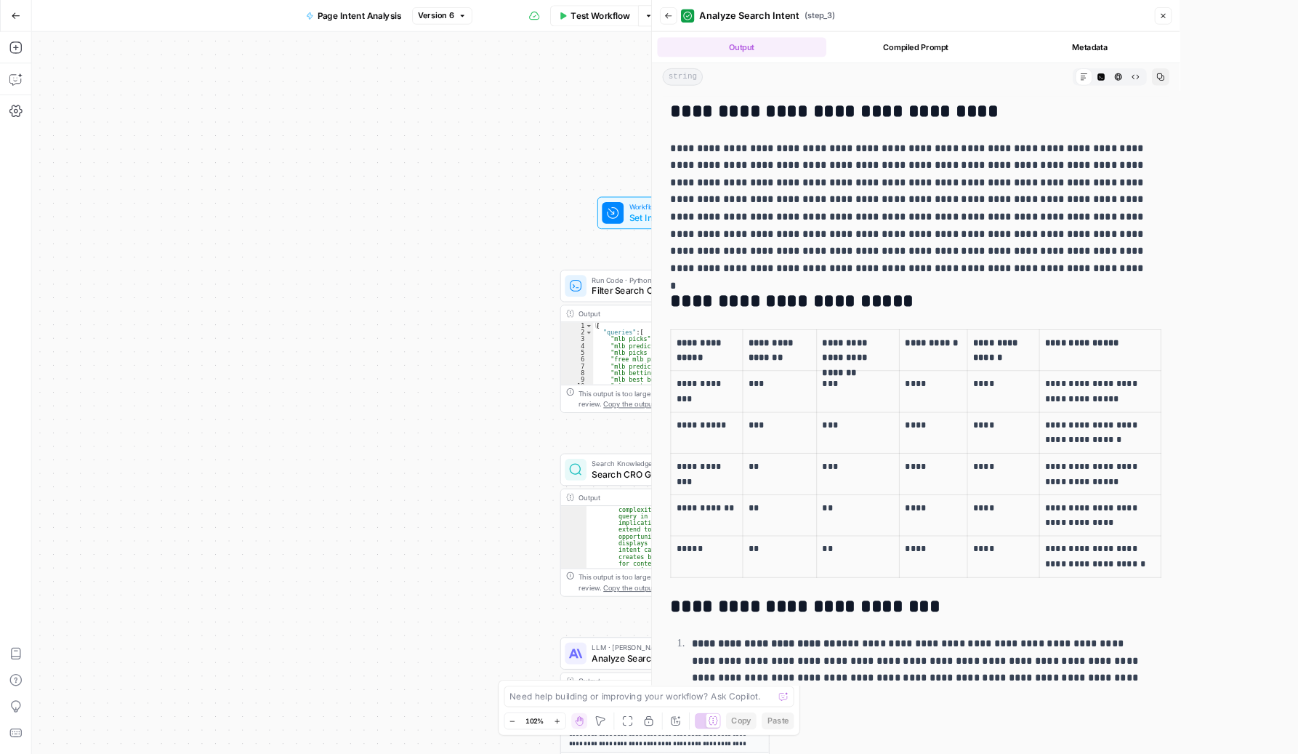
scroll to position [87, 0]
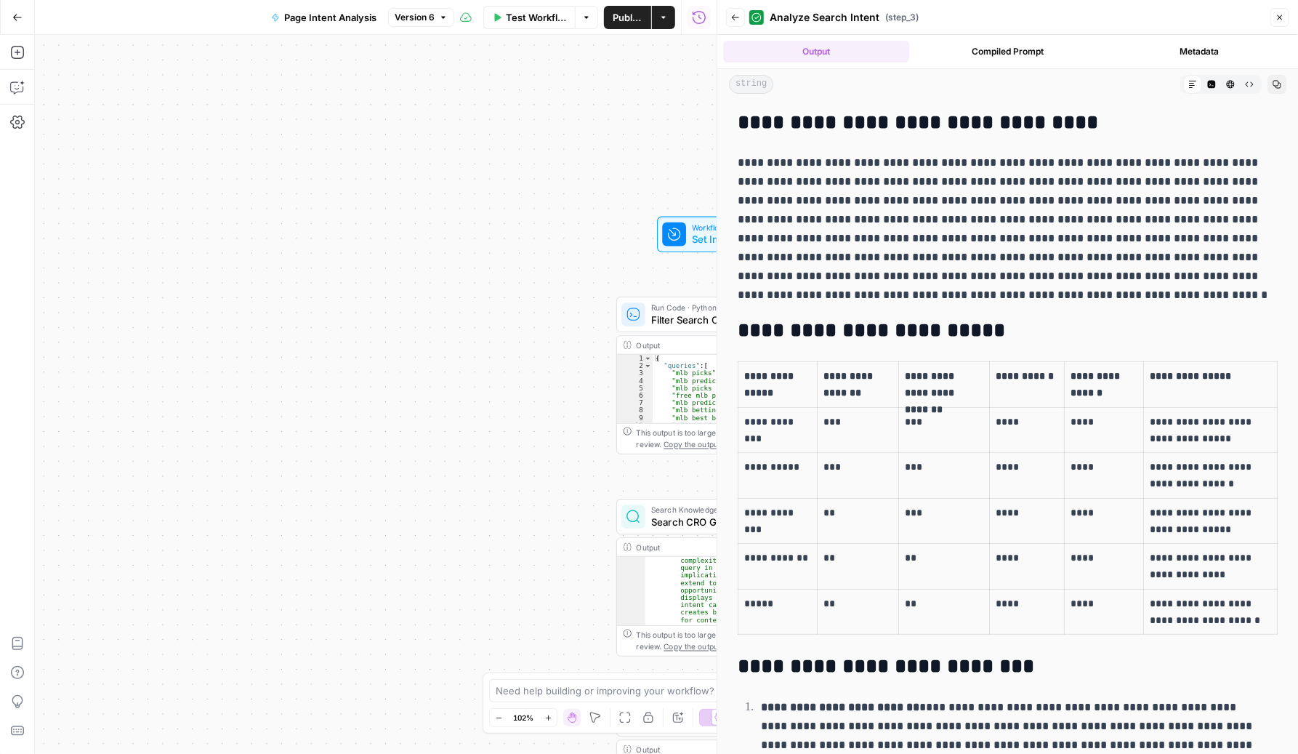
click at [748, 181] on p "**********" at bounding box center [1003, 228] width 530 height 151
click at [962, 559] on p "**" at bounding box center [944, 557] width 78 height 17
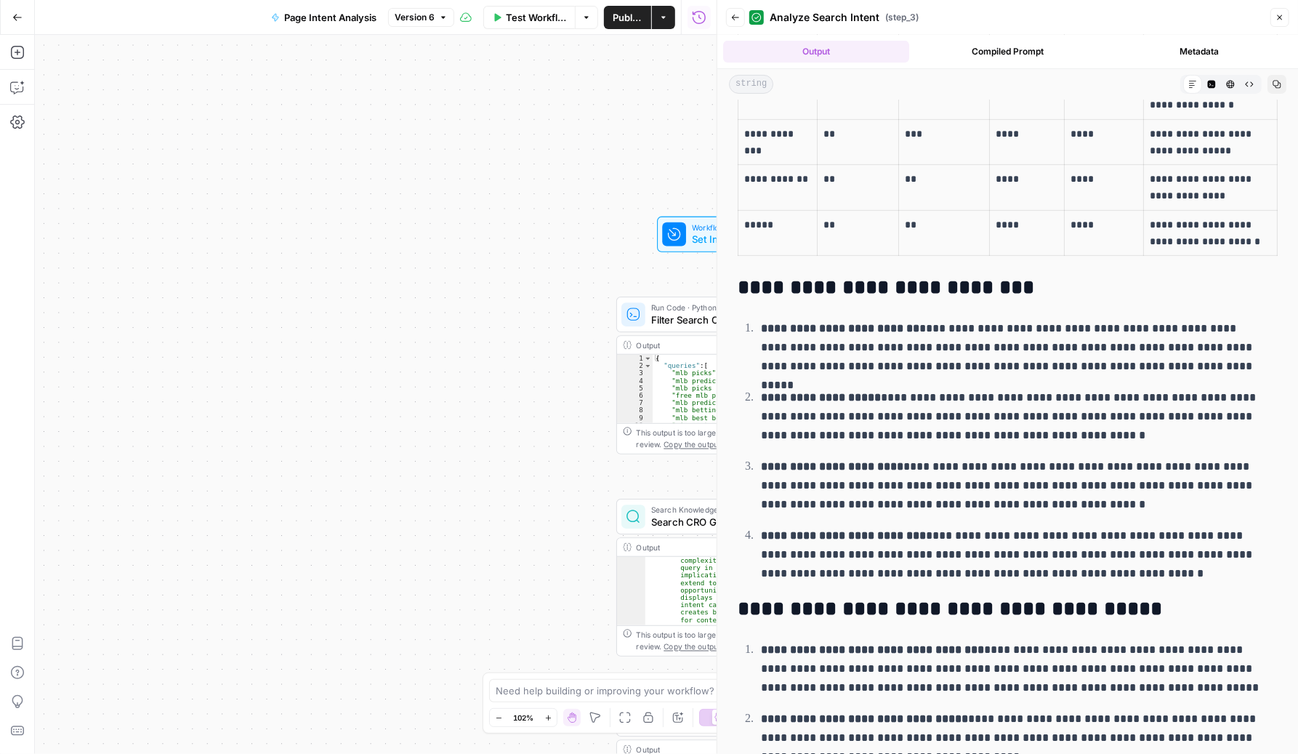
scroll to position [396, 0]
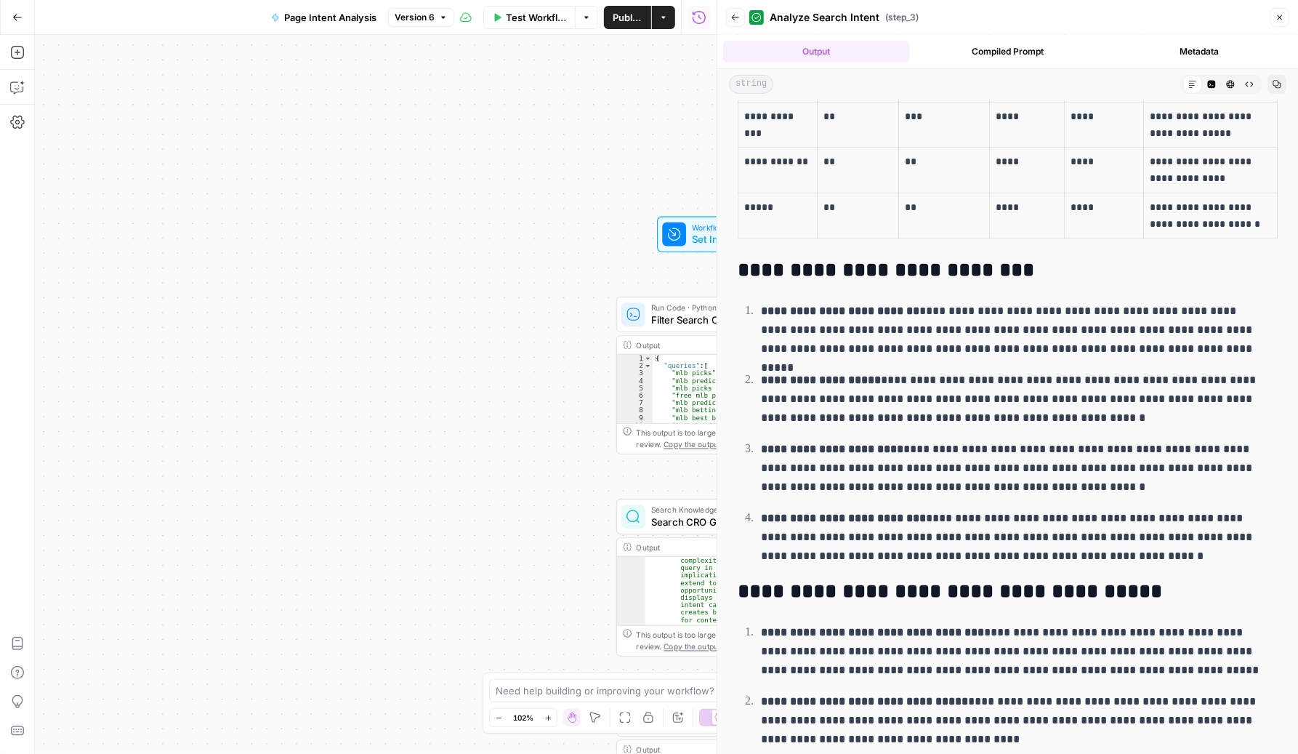
drag, startPoint x: 745, startPoint y: 266, endPoint x: 1017, endPoint y: 494, distance: 355.4
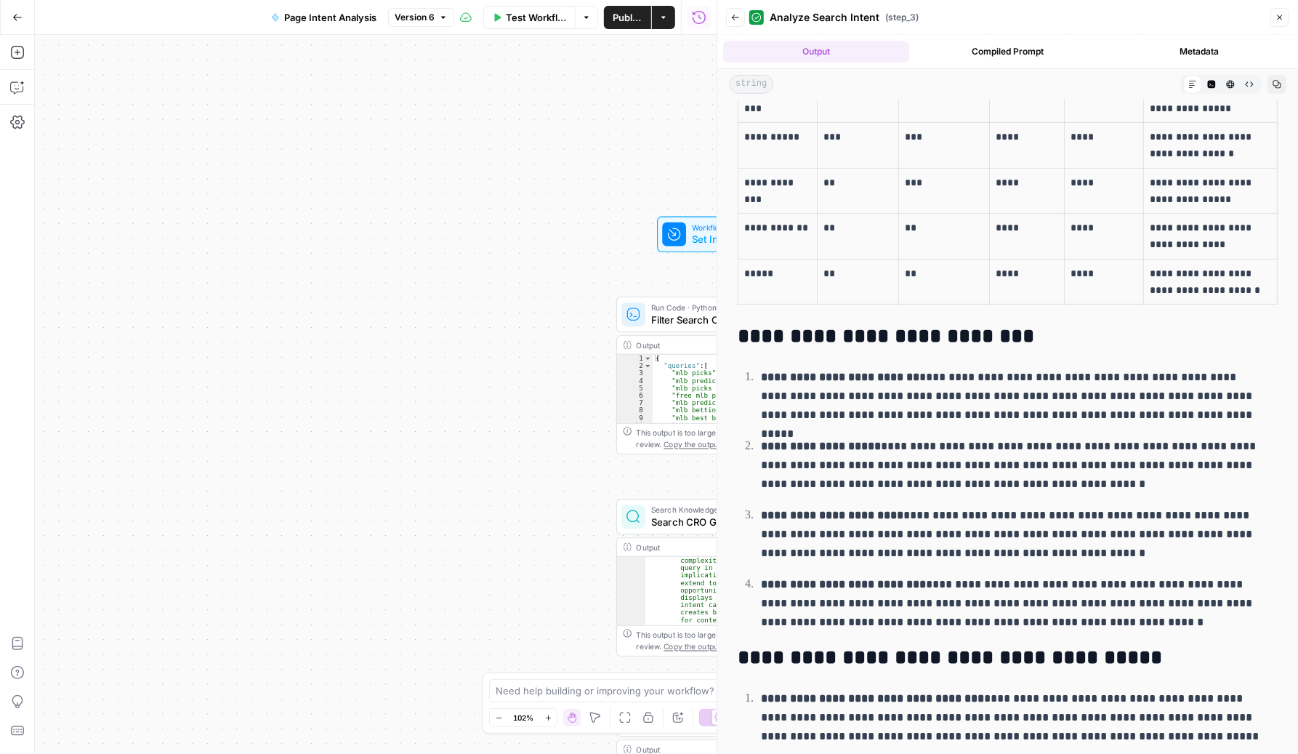
click at [1057, 423] on p "**********" at bounding box center [1014, 396] width 507 height 57
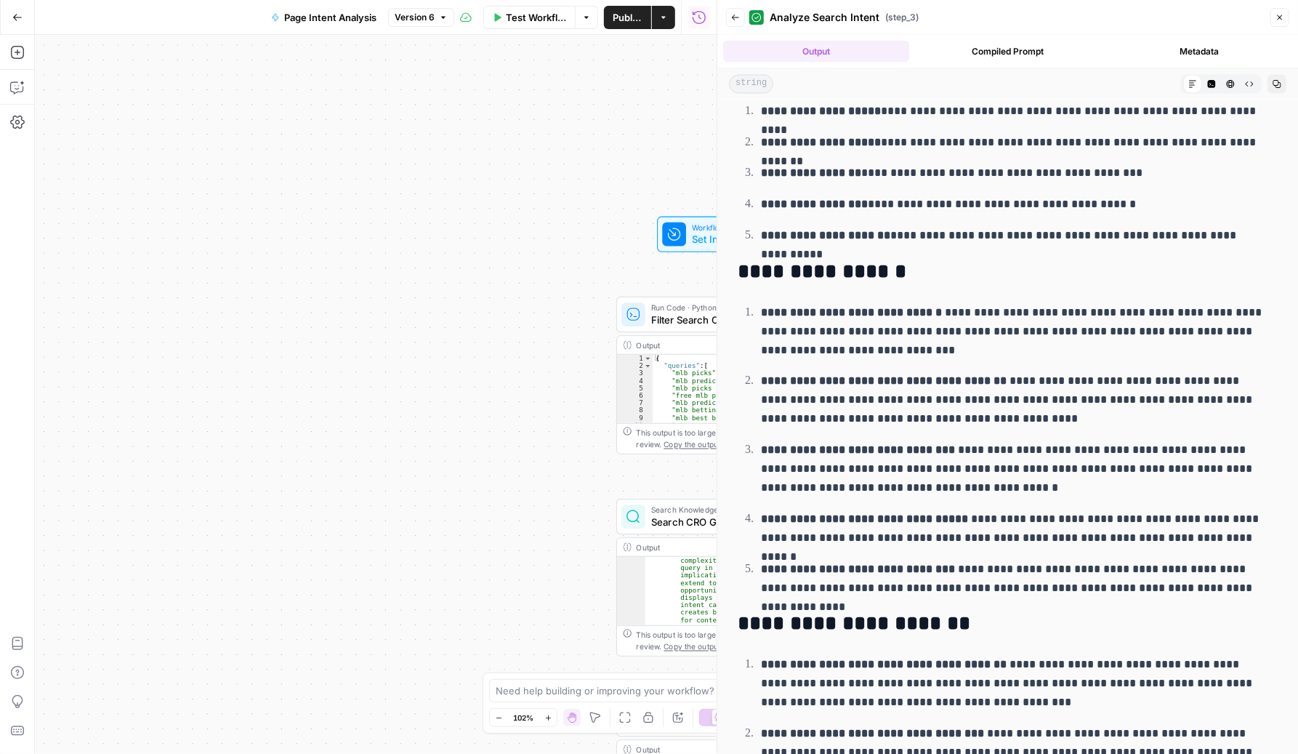
scroll to position [1744, 0]
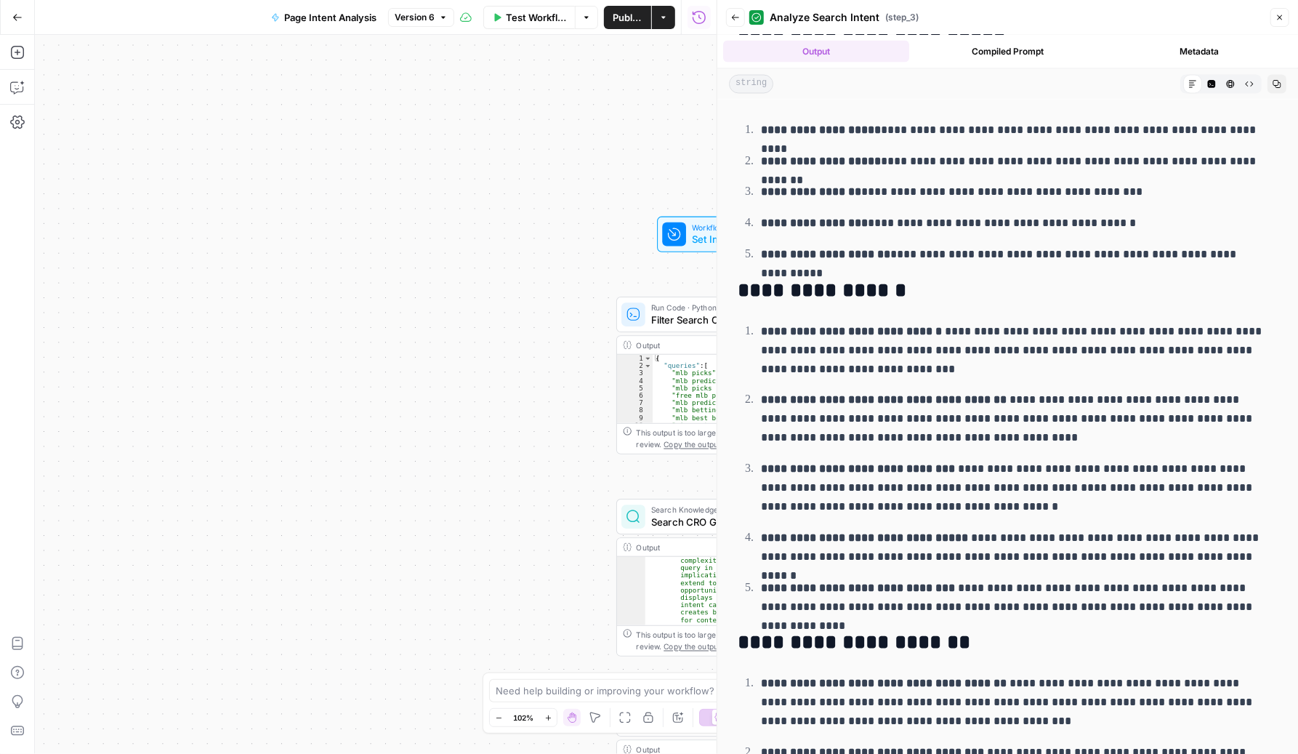
click at [296, 14] on span "Page Intent Analysis" at bounding box center [330, 17] width 92 height 15
click at [18, 11] on button "Go Back" at bounding box center [17, 17] width 26 height 26
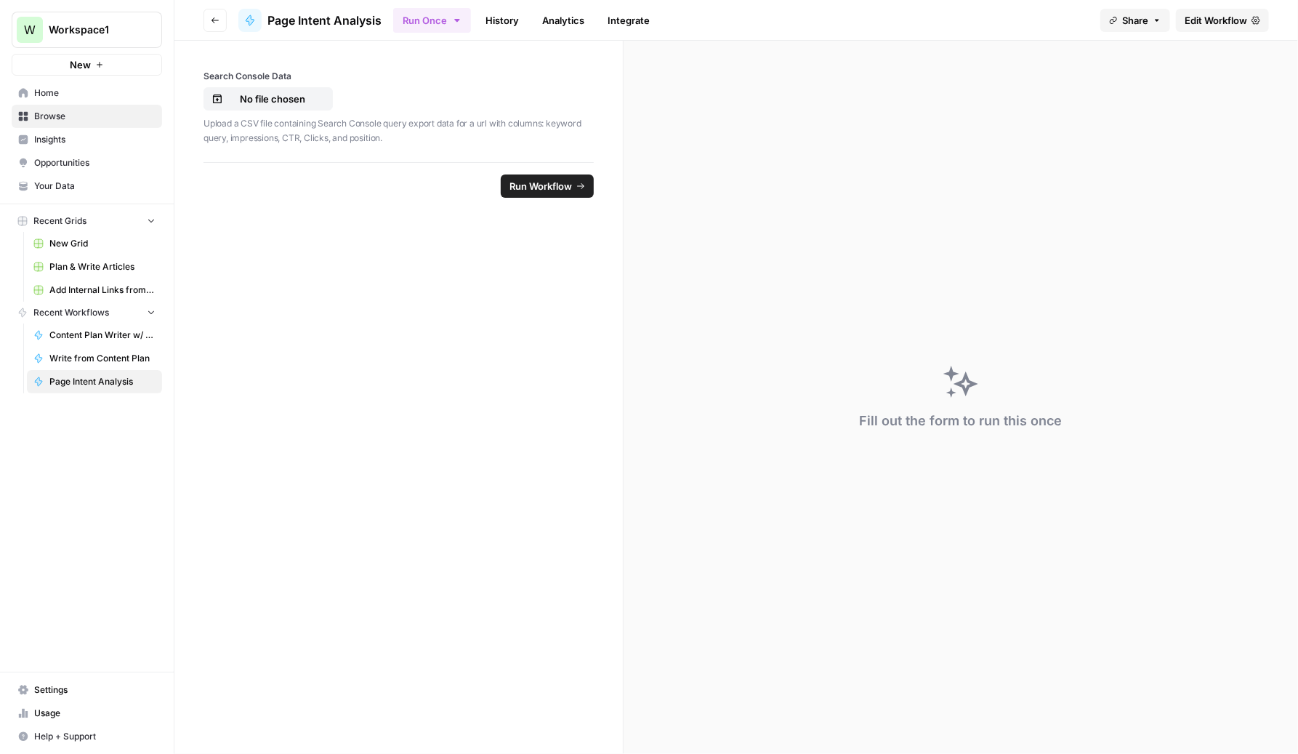
click at [504, 10] on link "History" at bounding box center [502, 20] width 51 height 23
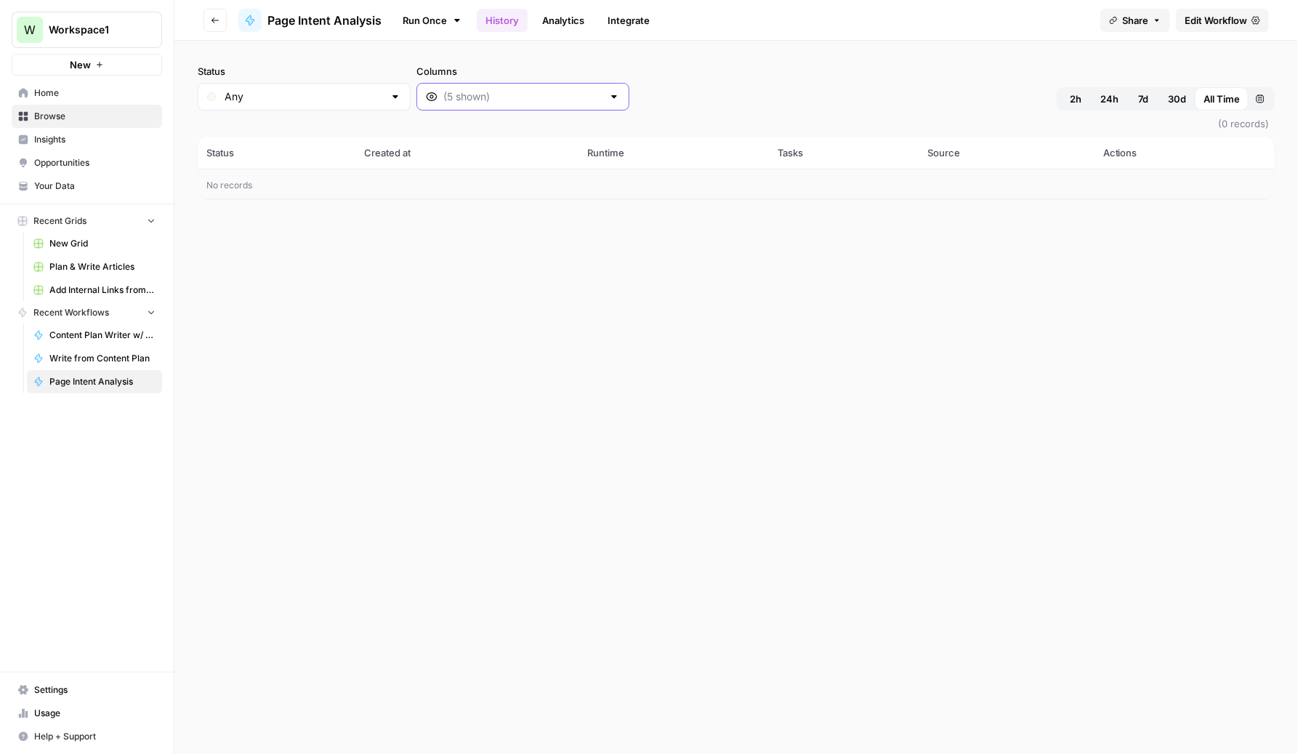
click at [512, 93] on input "Columns" at bounding box center [522, 96] width 159 height 15
click at [726, 78] on div "Status Any Columns 2h 24h 7d 30d All Time Custom range" at bounding box center [736, 87] width 1077 height 47
click at [211, 25] on button "Go back" at bounding box center [214, 20] width 23 height 23
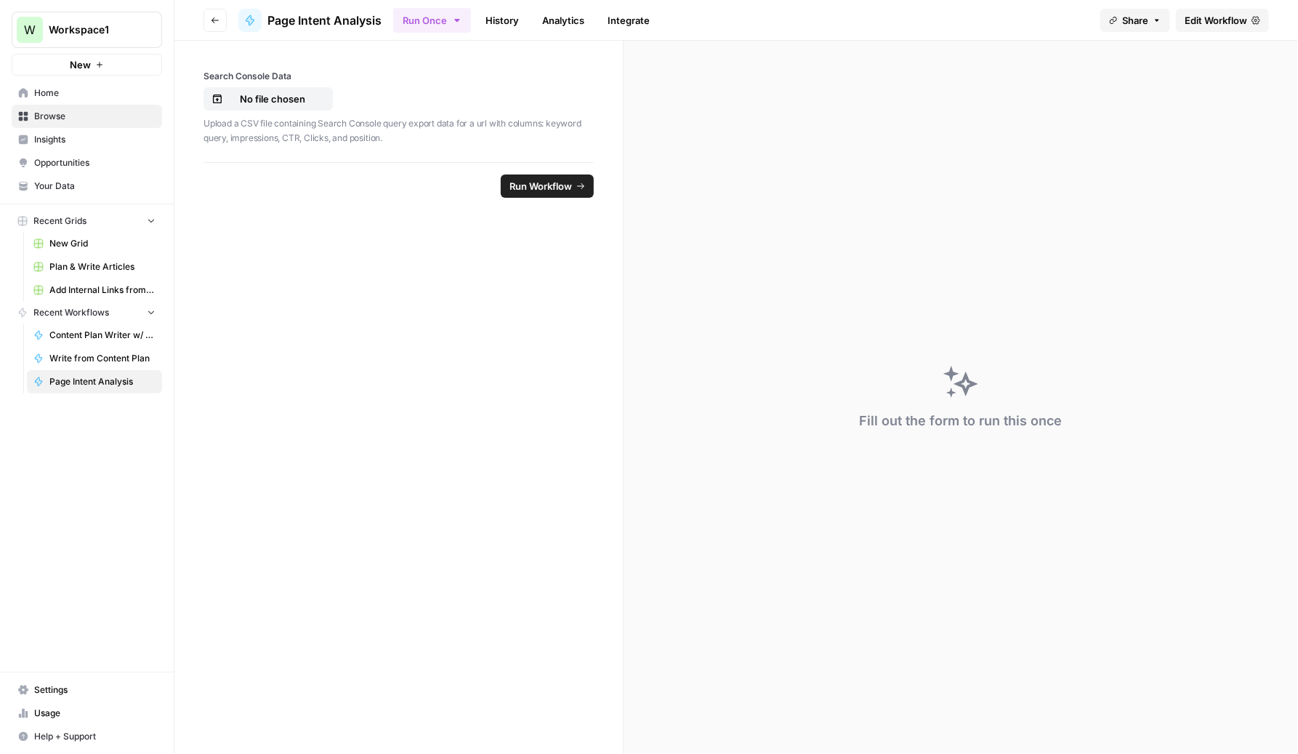
click at [671, 350] on div "Fill out the form to run this once" at bounding box center [960, 397] width 674 height 713
click at [704, 197] on div "Fill out the form to run this once" at bounding box center [960, 397] width 674 height 713
click at [60, 139] on span "Insights" at bounding box center [94, 139] width 121 height 13
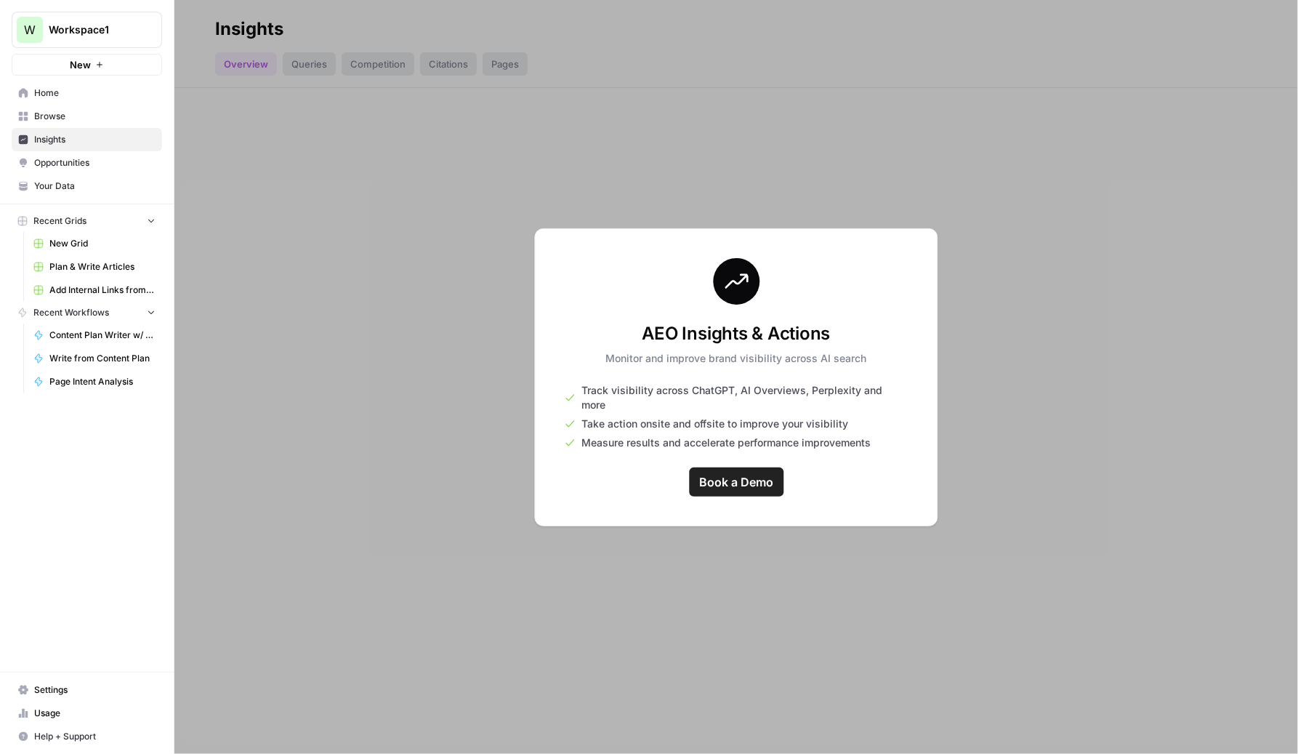
click at [81, 164] on span "Opportunities" at bounding box center [94, 162] width 121 height 13
click at [1039, 338] on div at bounding box center [735, 377] width 1123 height 754
click at [49, 117] on span "Browse" at bounding box center [94, 116] width 121 height 13
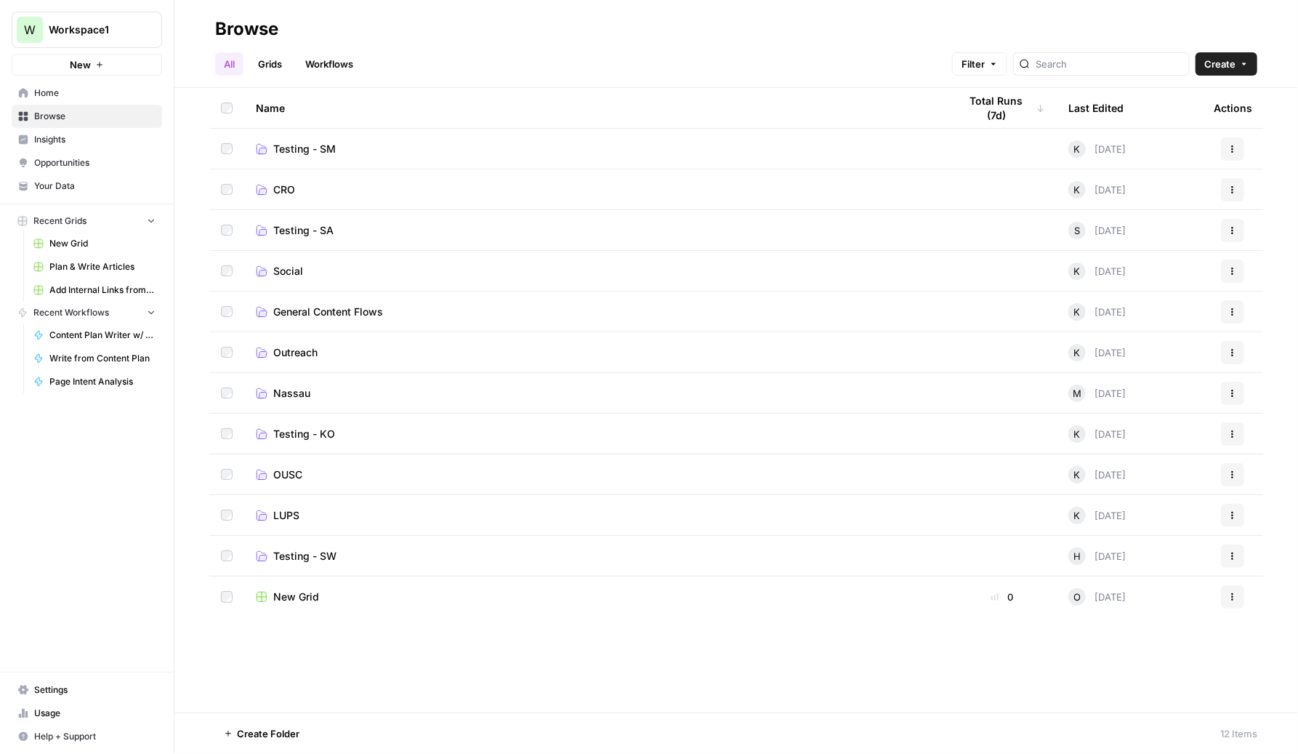
click at [73, 159] on span "Opportunities" at bounding box center [94, 162] width 121 height 13
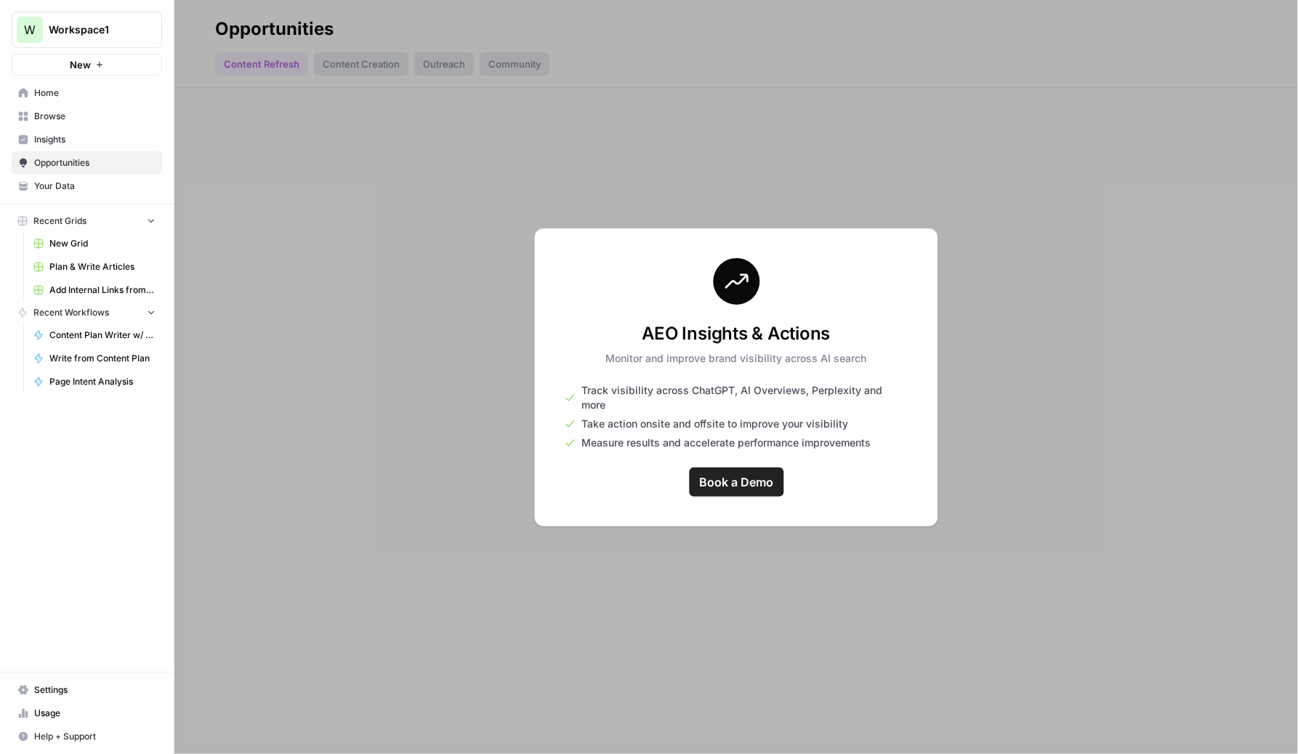
click at [1054, 259] on div at bounding box center [735, 377] width 1123 height 754
click at [363, 180] on div at bounding box center [735, 377] width 1123 height 754
click at [62, 96] on span "Home" at bounding box center [94, 92] width 121 height 13
